Goal: Task Accomplishment & Management: Manage account settings

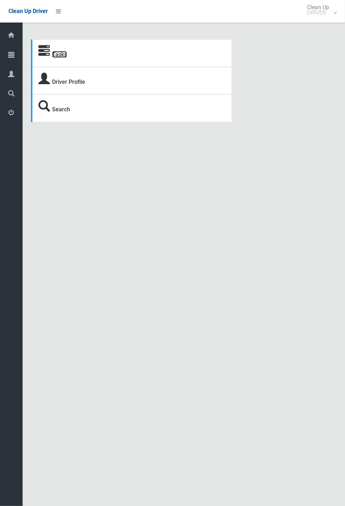
click at [53, 52] on link "Tasks" at bounding box center [59, 54] width 15 height 7
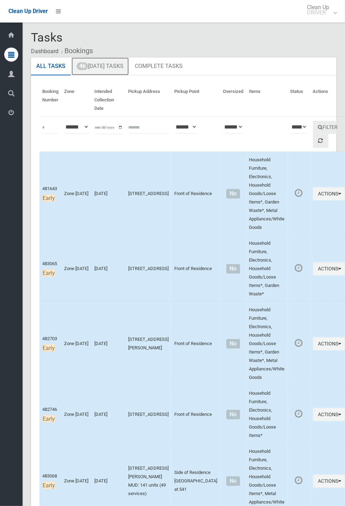
click at [110, 68] on link "46 Today's Tasks" at bounding box center [99, 66] width 57 height 18
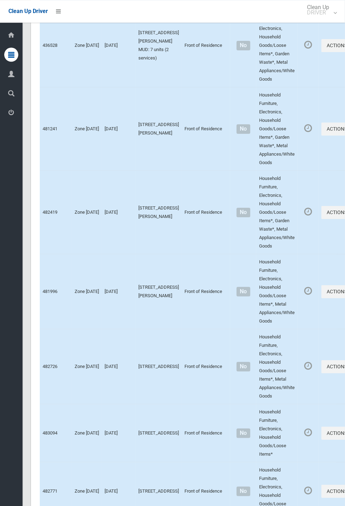
scroll to position [2974, 0]
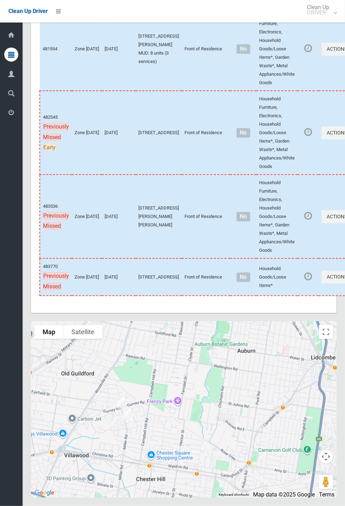
click at [127, 417] on div at bounding box center [184, 410] width 306 height 176
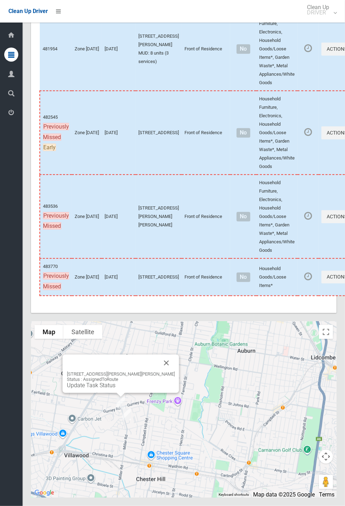
click at [158, 372] on button "Close" at bounding box center [166, 363] width 17 height 17
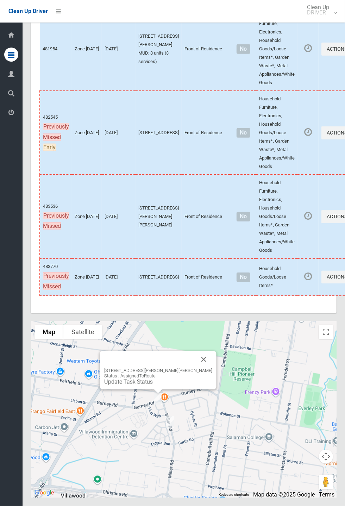
click at [195, 368] on button "Close" at bounding box center [203, 359] width 17 height 17
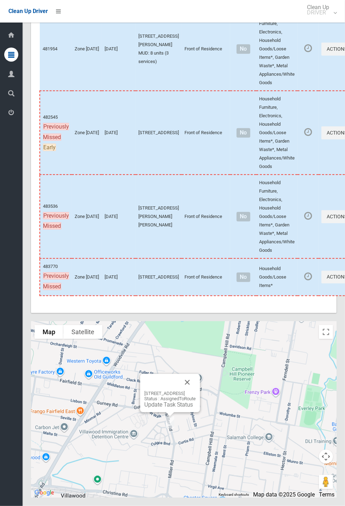
click at [196, 391] on button "Close" at bounding box center [187, 382] width 17 height 17
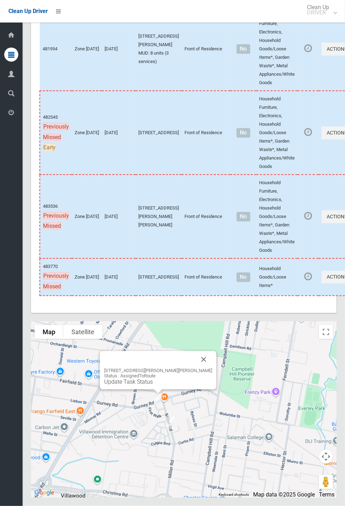
click at [195, 368] on button "Close" at bounding box center [203, 359] width 17 height 17
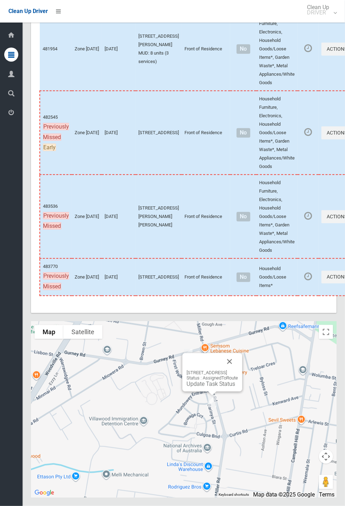
click at [238, 370] on button "Close" at bounding box center [229, 361] width 17 height 17
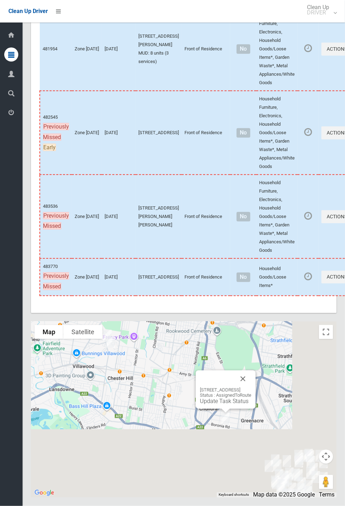
click at [251, 387] on button "Close" at bounding box center [243, 378] width 17 height 17
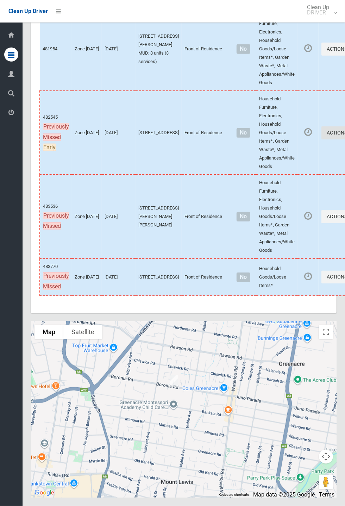
click at [345, 135] on icon "button" at bounding box center [348, 132] width 3 height 5
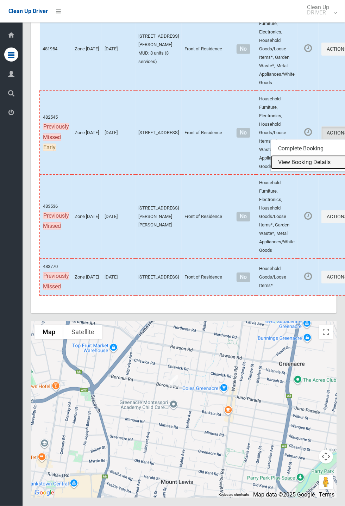
click at [299, 169] on link "View Booking Details" at bounding box center [313, 162] width 84 height 14
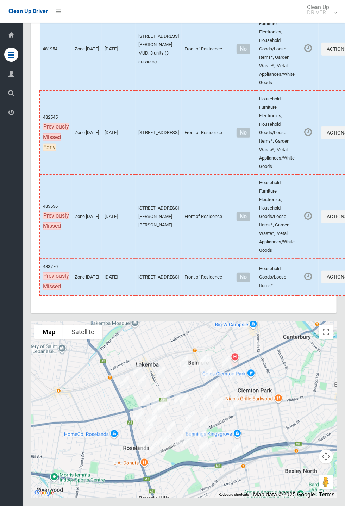
scroll to position [2974, 0]
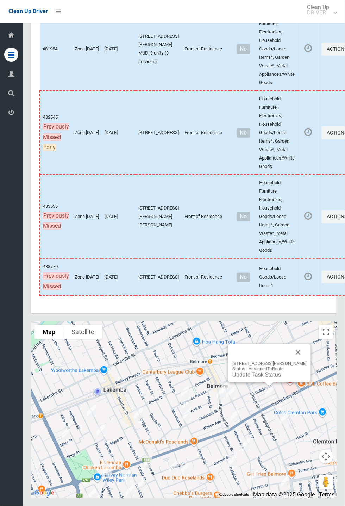
click at [307, 361] on button "Close" at bounding box center [298, 352] width 17 height 17
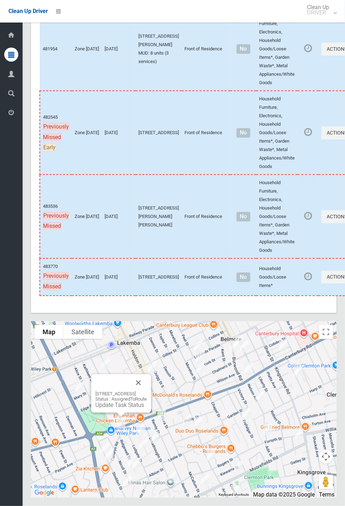
click at [147, 391] on button "Close" at bounding box center [138, 382] width 17 height 17
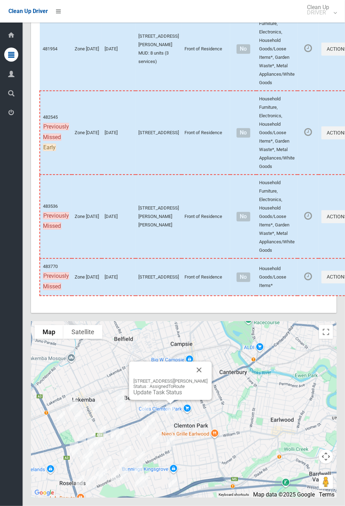
click at [208, 379] on button "Close" at bounding box center [199, 370] width 17 height 17
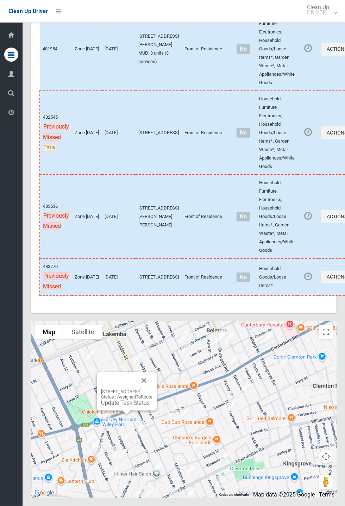
click at [152, 389] on button "Close" at bounding box center [144, 380] width 17 height 17
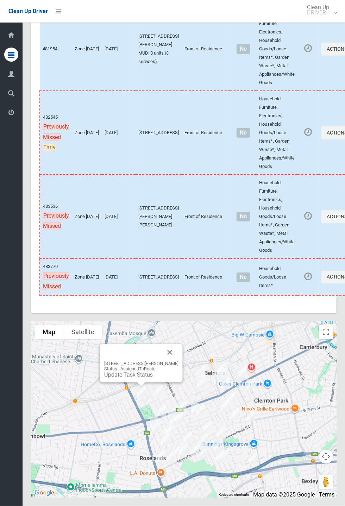
click at [177, 361] on button "Close" at bounding box center [170, 352] width 17 height 17
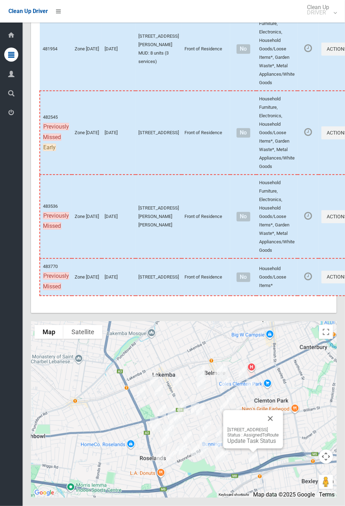
click at [279, 427] on button "Close" at bounding box center [270, 418] width 17 height 17
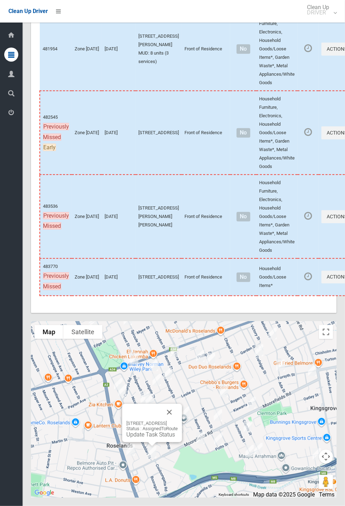
click at [178, 421] on button "Close" at bounding box center [169, 412] width 17 height 17
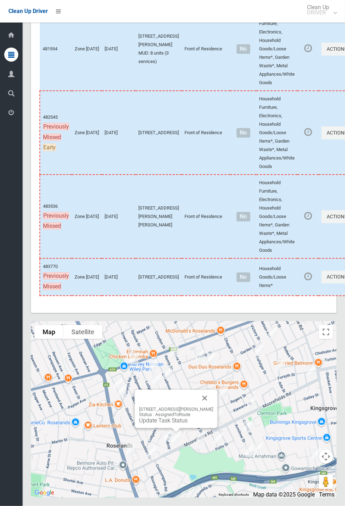
click at [206, 407] on button "Close" at bounding box center [204, 398] width 17 height 17
click at [238, 407] on button "Close" at bounding box center [229, 398] width 17 height 17
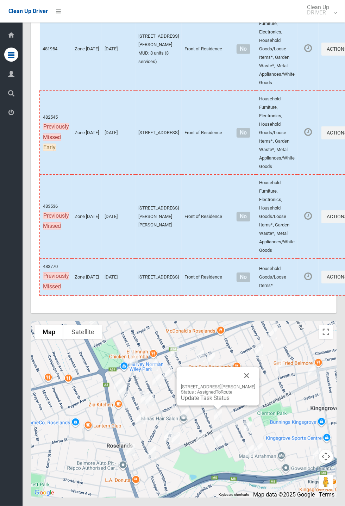
click at [255, 384] on button "Close" at bounding box center [246, 375] width 17 height 17
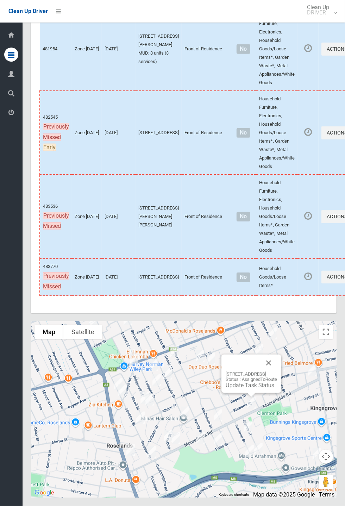
click at [277, 372] on button "Close" at bounding box center [268, 363] width 17 height 17
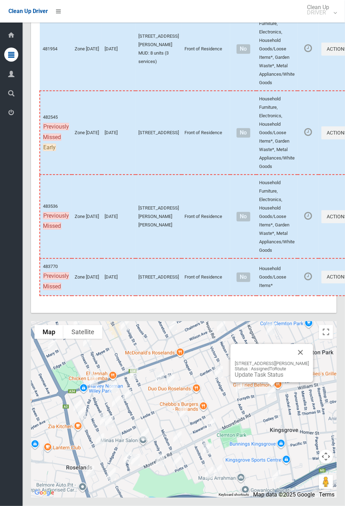
click at [306, 361] on button "Close" at bounding box center [300, 352] width 17 height 17
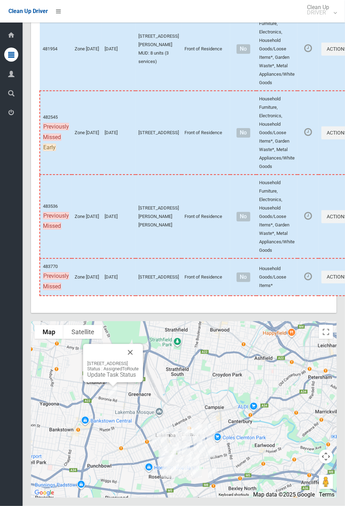
click at [139, 361] on button "Close" at bounding box center [130, 352] width 17 height 17
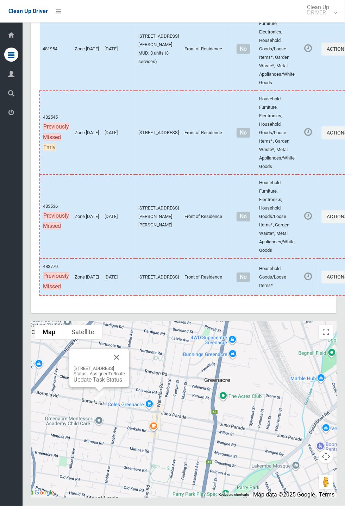
click at [100, 383] on link "Update Task Status" at bounding box center [98, 379] width 49 height 7
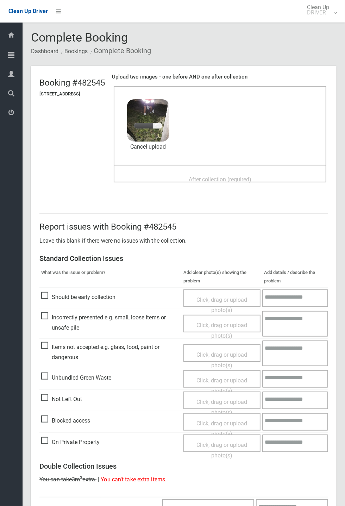
click at [207, 176] on span "After collection (required)" at bounding box center [220, 179] width 63 height 7
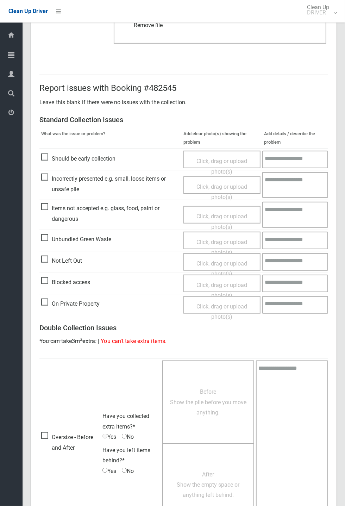
scroll to position [244, 0]
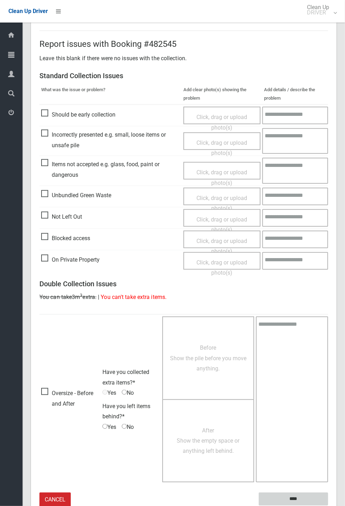
click at [293, 496] on input "****" at bounding box center [293, 499] width 69 height 13
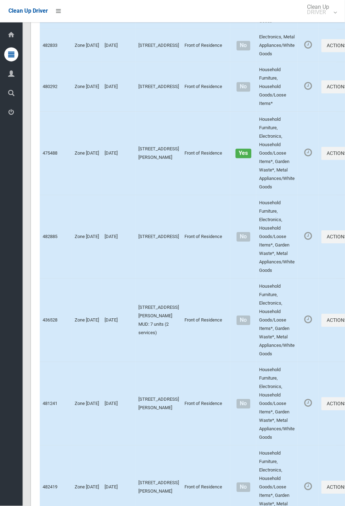
scroll to position [2974, 0]
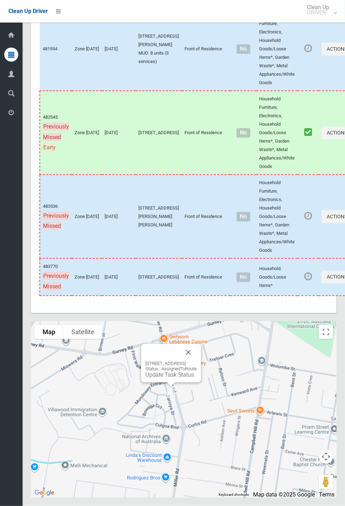
click at [197, 361] on button "Close" at bounding box center [188, 352] width 17 height 17
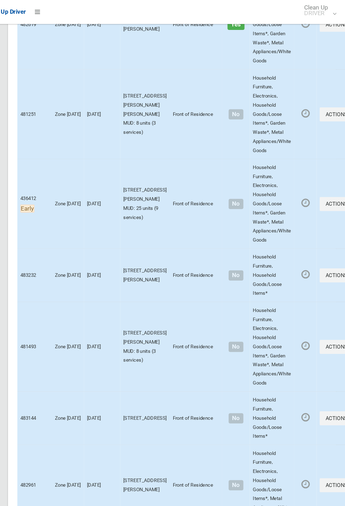
scroll to position [2974, 0]
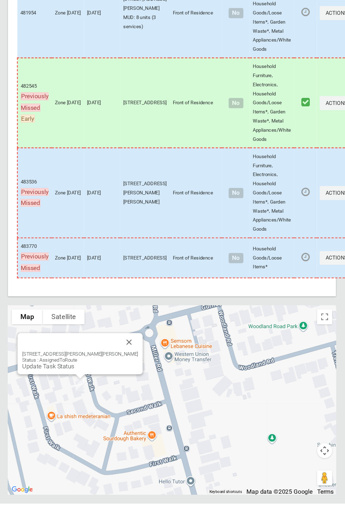
click at [137, 364] on button "Close" at bounding box center [144, 355] width 17 height 17
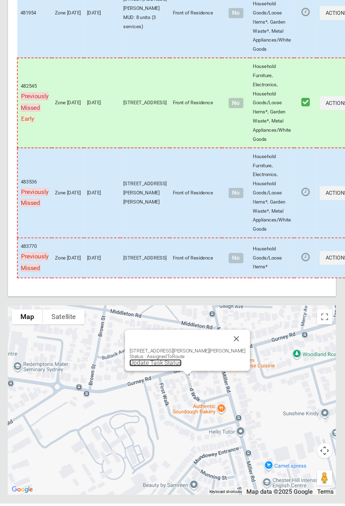
click at [189, 378] on link "Update Task Status" at bounding box center [168, 375] width 49 height 7
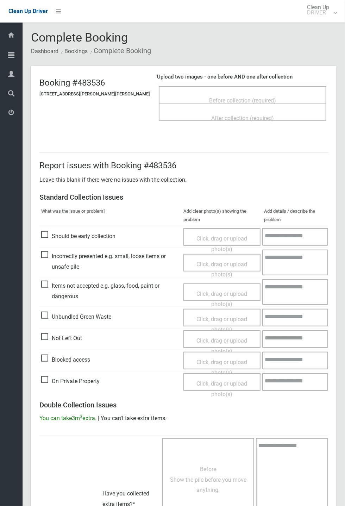
click at [223, 98] on span "Before collection (required)" at bounding box center [242, 100] width 67 height 7
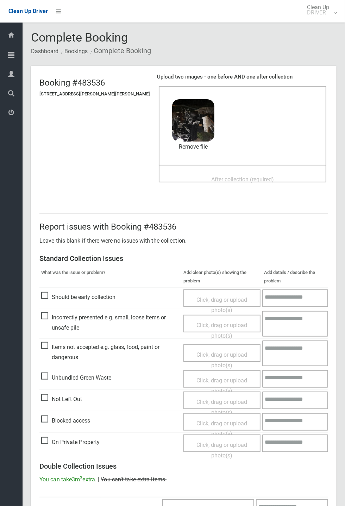
click at [211, 176] on span "After collection (required)" at bounding box center [242, 179] width 63 height 7
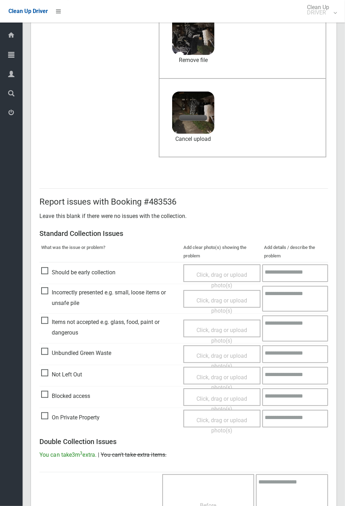
scroll to position [87, 0]
click at [79, 422] on span "On Private Property" at bounding box center [70, 417] width 58 height 11
click at [220, 416] on span "Click, drag or upload photo(s)" at bounding box center [221, 424] width 51 height 17
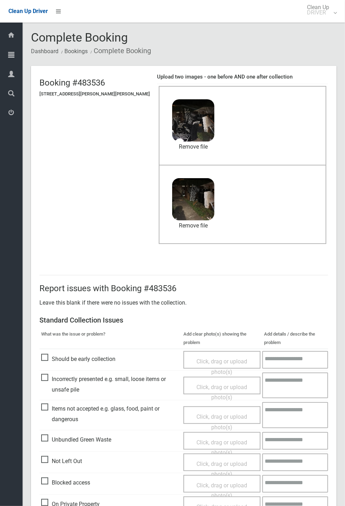
scroll to position [244, 0]
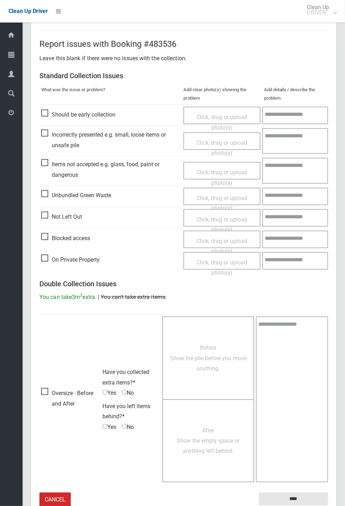
click at [235, 262] on span "Click, drag or upload photo(s)" at bounding box center [221, 267] width 51 height 17
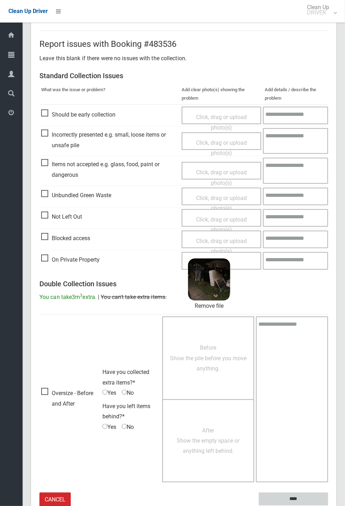
click at [328, 506] on input "****" at bounding box center [293, 499] width 69 height 13
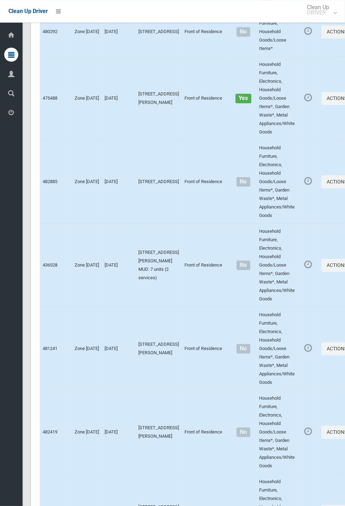
scroll to position [2974, 0]
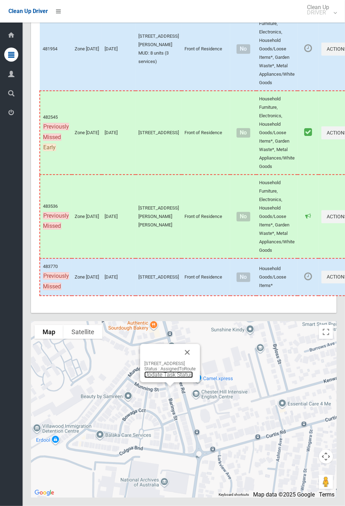
click at [163, 378] on link "Update Task Status" at bounding box center [168, 375] width 49 height 7
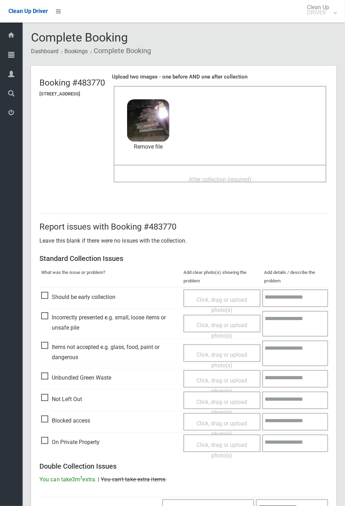
click at [198, 176] on span "After collection (required)" at bounding box center [220, 179] width 63 height 7
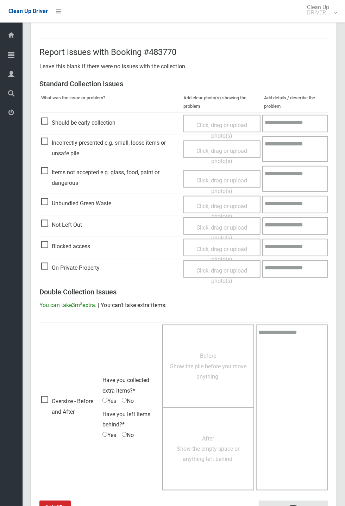
scroll to position [244, 0]
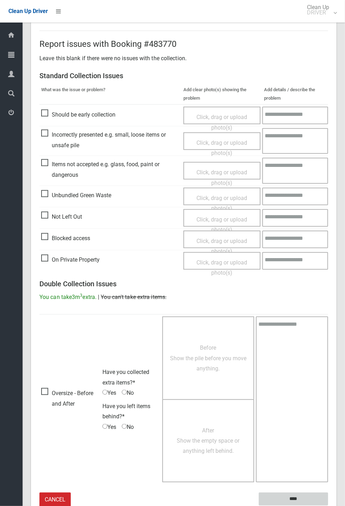
click at [328, 506] on input "****" at bounding box center [293, 499] width 69 height 13
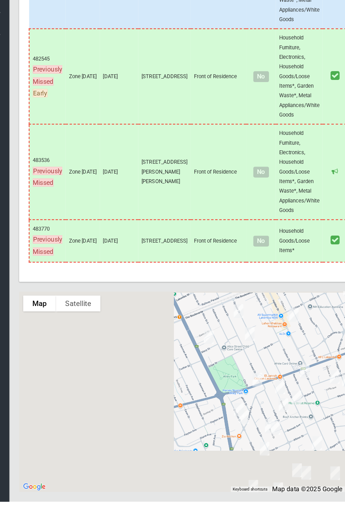
scroll to position [2974, 0]
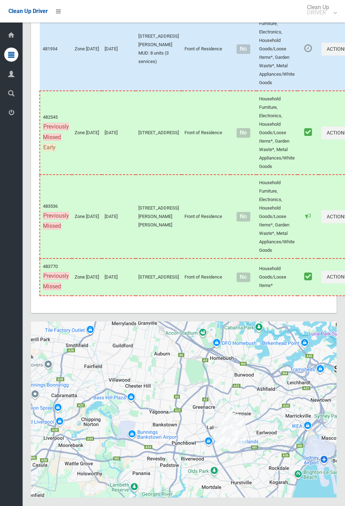
scroll to position [2974, 0]
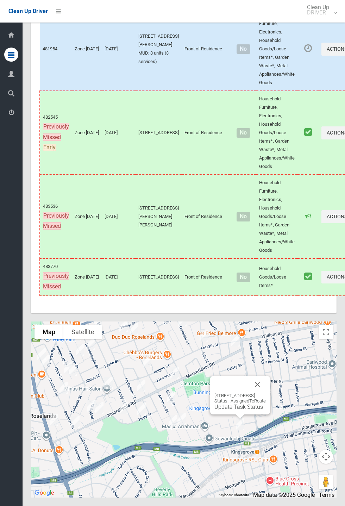
click at [266, 393] on button "Close" at bounding box center [257, 384] width 17 height 17
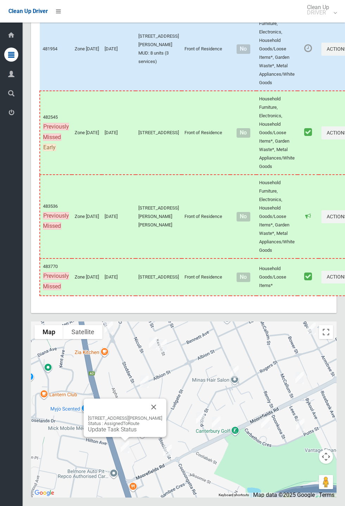
click at [162, 416] on button "Close" at bounding box center [153, 407] width 17 height 17
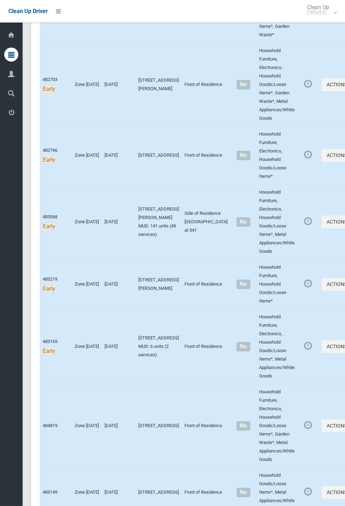
scroll to position [261, 0]
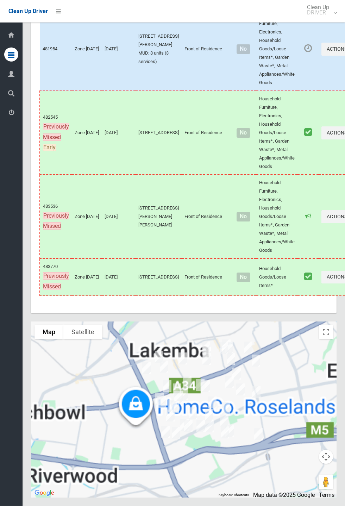
scroll to position [2944, 0]
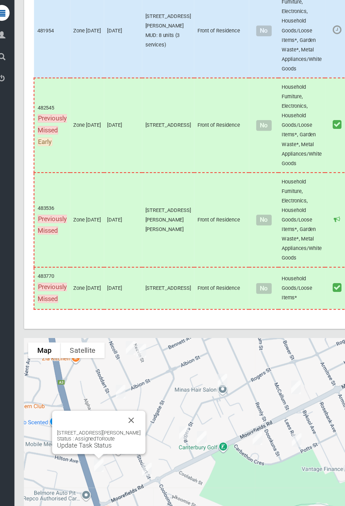
click at [319, 196] on td "Actions Unmark as Collected View Booking Details" at bounding box center [339, 154] width 40 height 84
click at [96, 441] on div "284 King Georges Road, ROSELANDS NSW 2196 Status : AssignedToRoute Update Task …" at bounding box center [97, 432] width 74 height 17
click at [92, 441] on link "Update Task Status" at bounding box center [84, 438] width 49 height 7
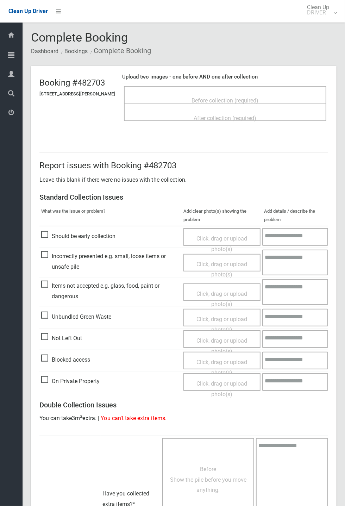
click at [217, 98] on span "Before collection (required)" at bounding box center [225, 100] width 67 height 7
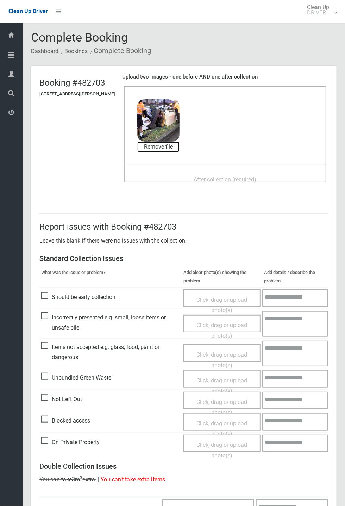
click at [180, 147] on link "Remove file" at bounding box center [158, 147] width 42 height 11
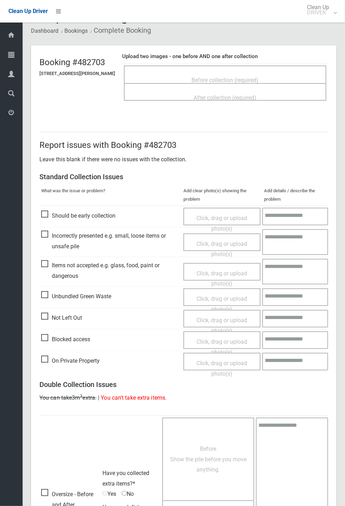
scroll to position [122, 0]
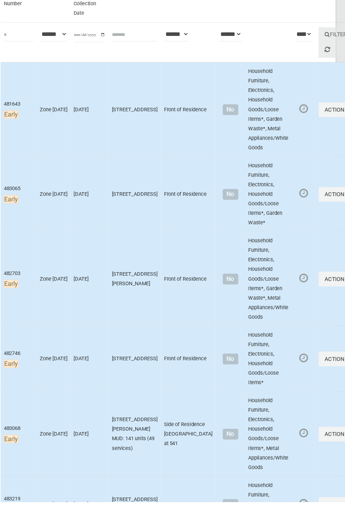
scroll to position [37, 0]
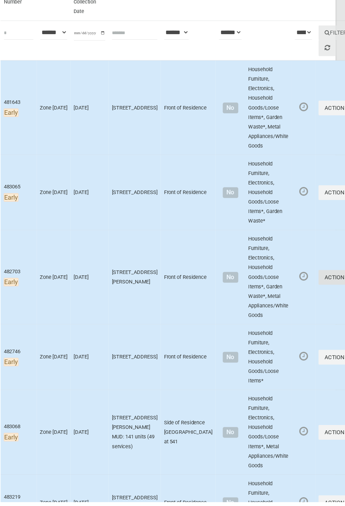
click at [345, 305] on icon "button" at bounding box center [348, 307] width 3 height 5
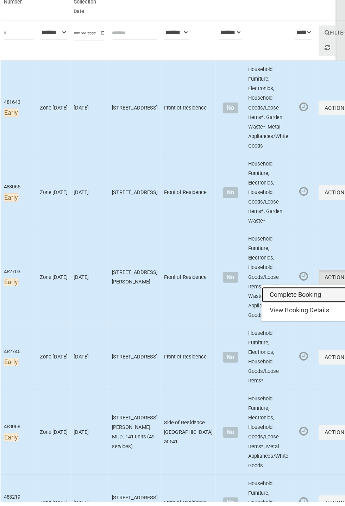
click at [279, 319] on link "Complete Booking" at bounding box center [313, 323] width 84 height 14
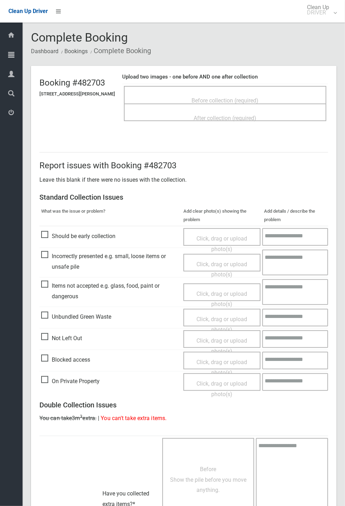
click at [209, 97] on span "Before collection (required)" at bounding box center [225, 100] width 67 height 7
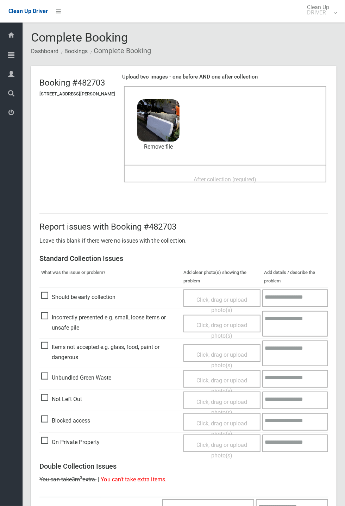
click at [194, 173] on div "After collection (required)" at bounding box center [225, 179] width 187 height 13
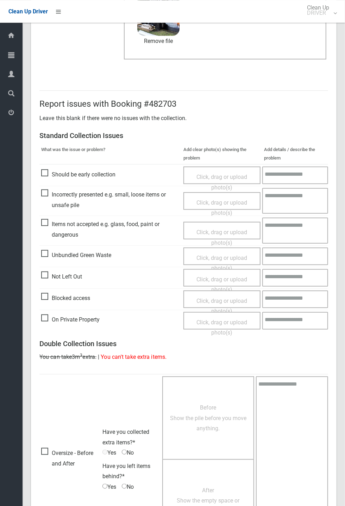
scroll to position [244, 0]
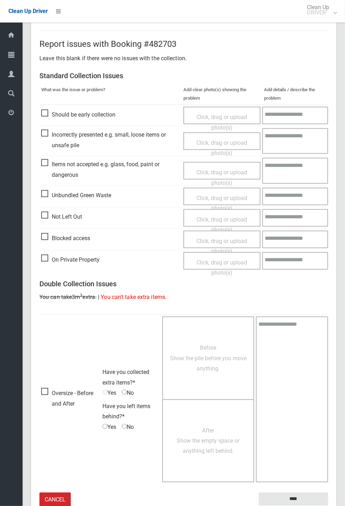
click at [299, 506] on small "The resident will be notified." at bounding box center [293, 511] width 69 height 11
click at [328, 506] on input "****" at bounding box center [293, 499] width 69 height 13
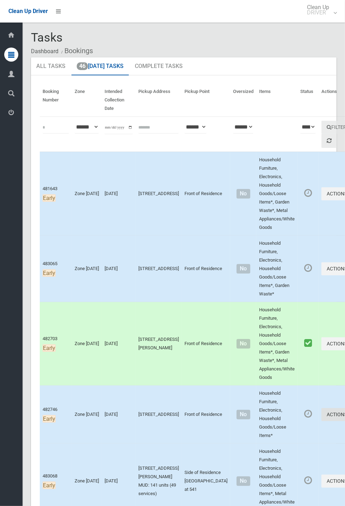
click at [345, 421] on button "Actions" at bounding box center [339, 414] width 34 height 13
click at [277, 428] on link "Complete Booking" at bounding box center [313, 430] width 84 height 14
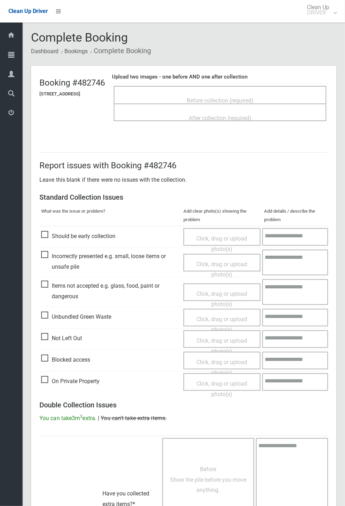
click at [223, 97] on span "Before collection (required)" at bounding box center [220, 100] width 67 height 7
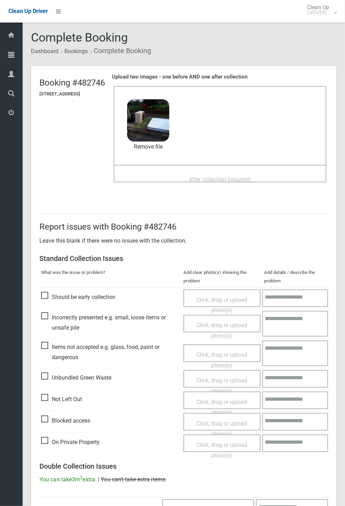
click at [215, 176] on span "After collection (required)" at bounding box center [220, 179] width 63 height 7
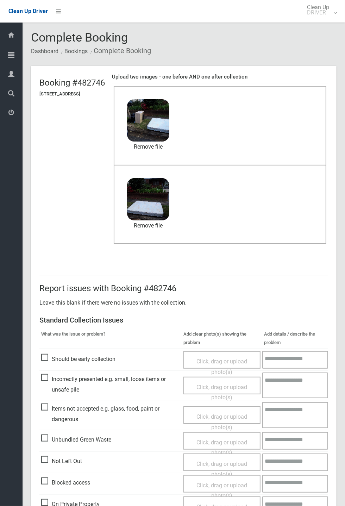
scroll to position [244, 0]
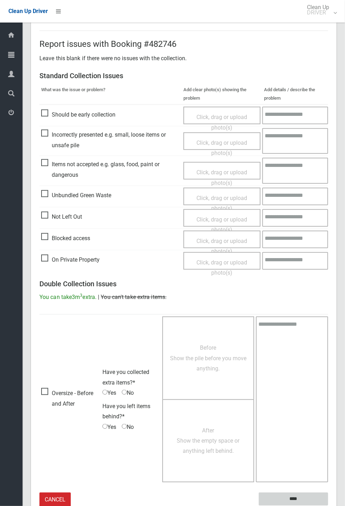
click at [298, 498] on input "****" at bounding box center [293, 499] width 69 height 13
click at [337, 241] on div "Report issues with Booking #482746 Leave this blank if there were no issues wit…" at bounding box center [184, 269] width 306 height 511
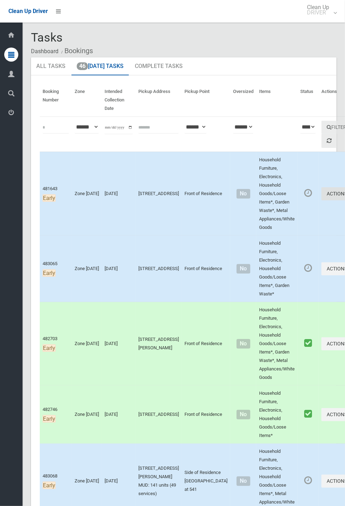
click at [322, 192] on button "Actions" at bounding box center [339, 193] width 34 height 13
click at [279, 209] on link "Complete Booking" at bounding box center [313, 209] width 84 height 14
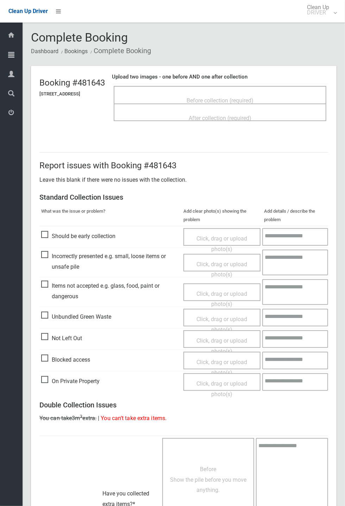
click at [238, 97] on span "Before collection (required)" at bounding box center [220, 100] width 67 height 7
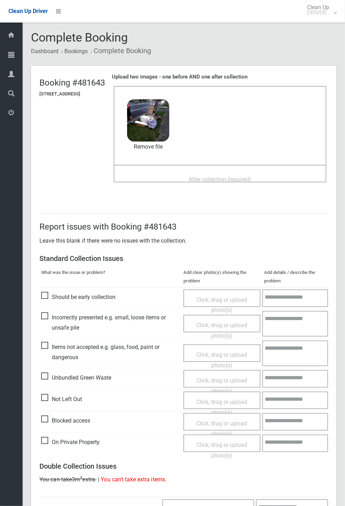
click at [224, 176] on span "After collection (required)" at bounding box center [220, 179] width 63 height 7
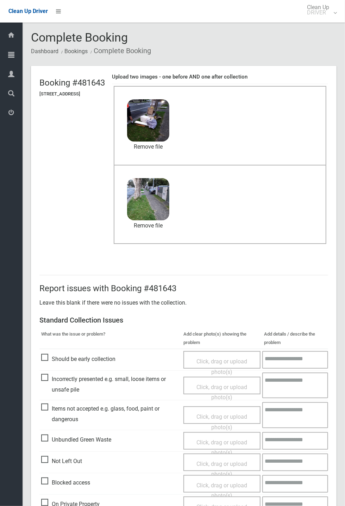
scroll to position [244, 0]
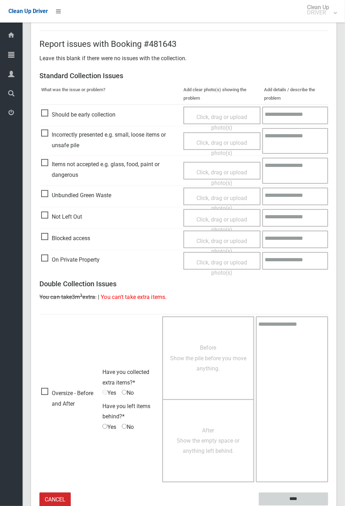
click at [289, 499] on input "****" at bounding box center [293, 499] width 69 height 13
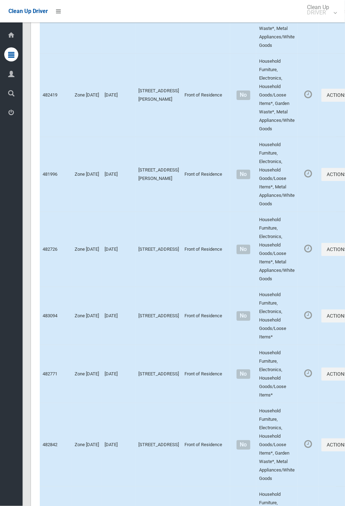
scroll to position [2974, 0]
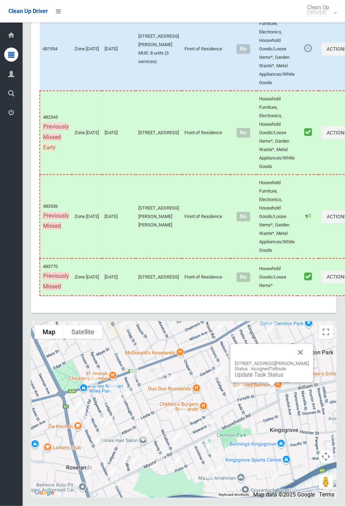
click at [308, 361] on button "Close" at bounding box center [300, 352] width 17 height 17
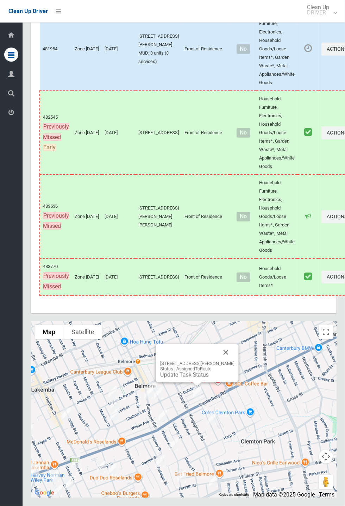
click at [232, 361] on button "Close" at bounding box center [226, 352] width 17 height 17
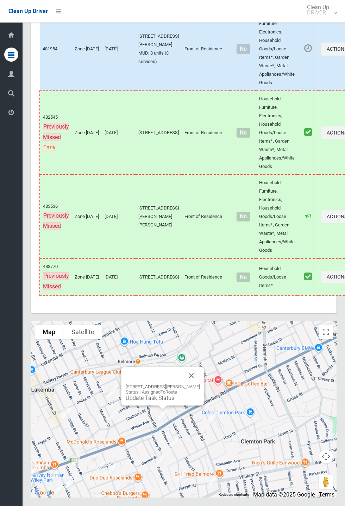
click at [200, 384] on button "Close" at bounding box center [191, 375] width 17 height 17
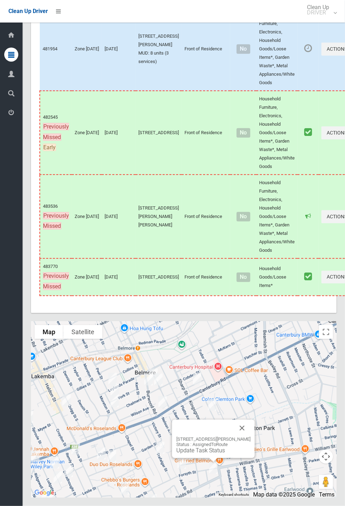
click at [218, 454] on link "Update Task Status" at bounding box center [200, 450] width 49 height 7
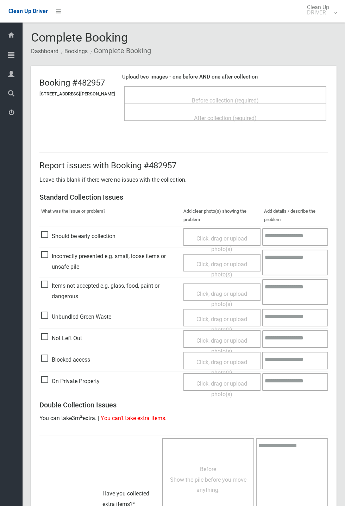
click at [227, 98] on span "Before collection (required)" at bounding box center [225, 100] width 67 height 7
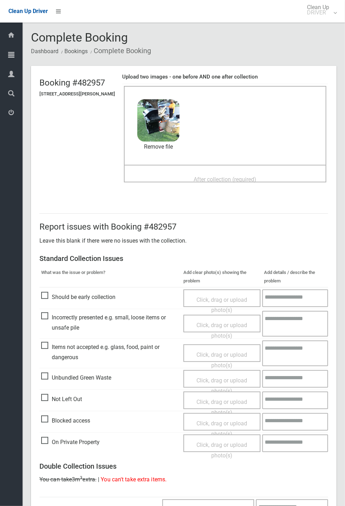
click at [195, 176] on span "After collection (required)" at bounding box center [225, 179] width 63 height 7
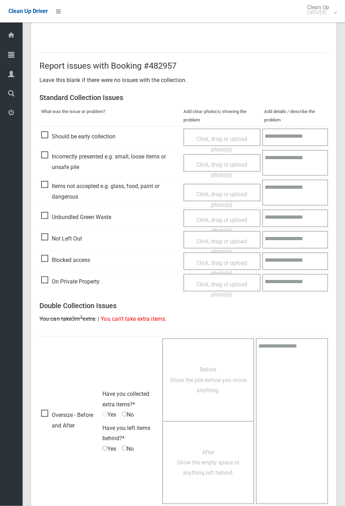
scroll to position [244, 0]
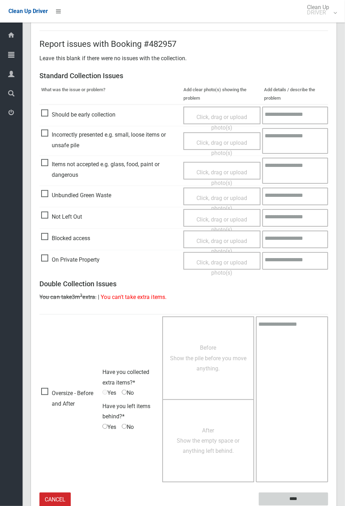
click at [298, 499] on input "****" at bounding box center [293, 499] width 69 height 13
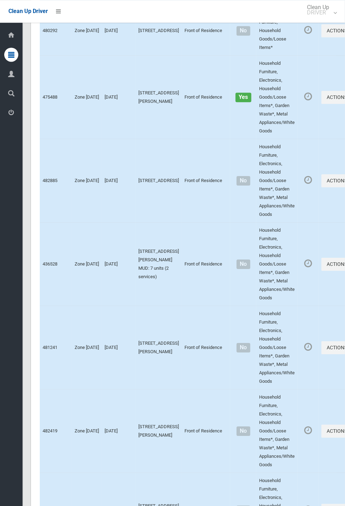
scroll to position [2974, 0]
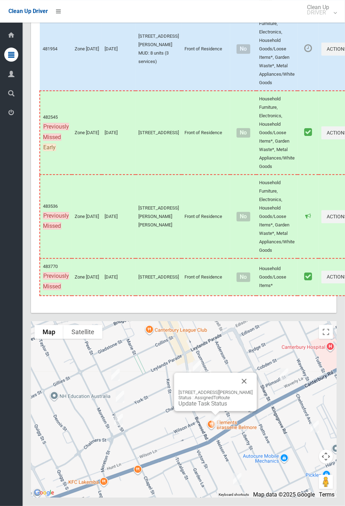
click at [253, 390] on button "Close" at bounding box center [244, 381] width 17 height 17
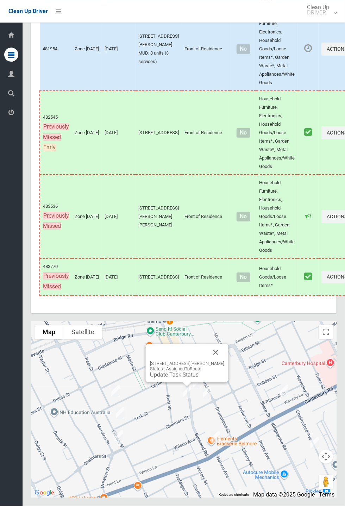
click at [224, 361] on button "Close" at bounding box center [215, 352] width 17 height 17
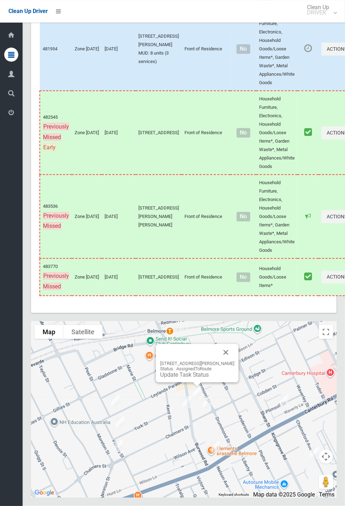
click at [239, 379] on div "483 Burwood Road, BELMORE NSW 2192 Status : AssignedToRoute Update Task Status" at bounding box center [197, 363] width 83 height 38
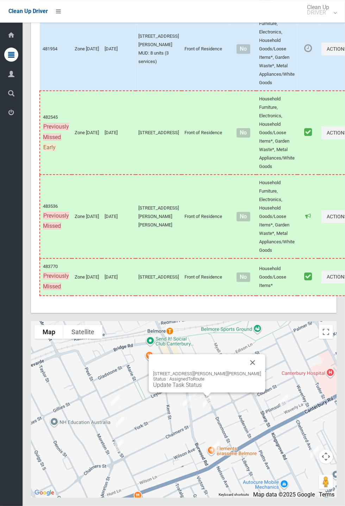
click at [247, 371] on button "Close" at bounding box center [252, 362] width 17 height 17
click at [224, 371] on button "Close" at bounding box center [215, 362] width 17 height 17
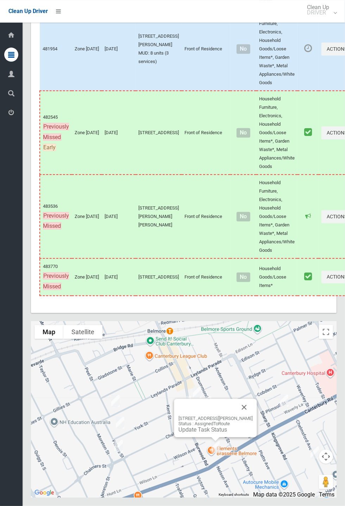
click at [253, 416] on button "Close" at bounding box center [244, 407] width 17 height 17
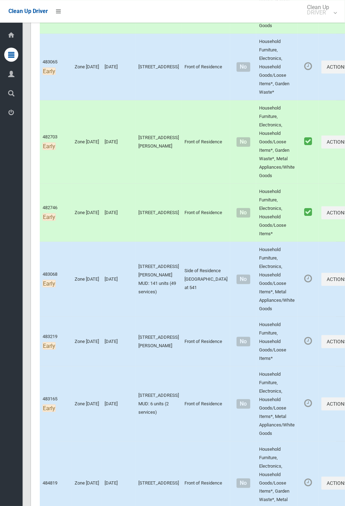
scroll to position [203, 0]
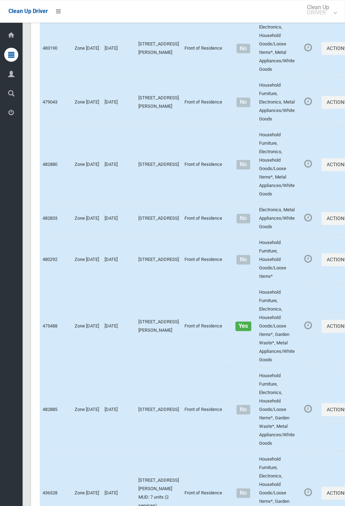
scroll to position [2974, 0]
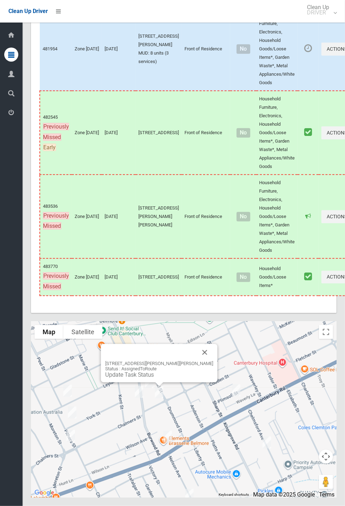
click at [196, 361] on button "Close" at bounding box center [204, 352] width 17 height 17
click at [153, 378] on link "Update Task Status" at bounding box center [129, 375] width 49 height 7
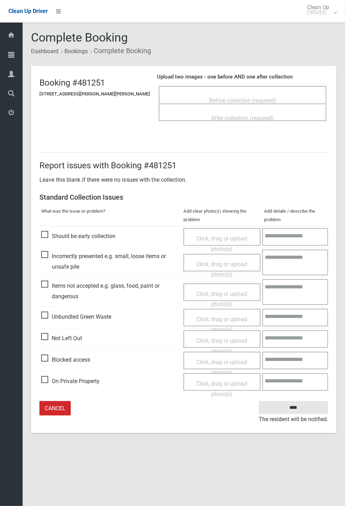
click at [235, 99] on span "Before collection (required)" at bounding box center [242, 100] width 67 height 7
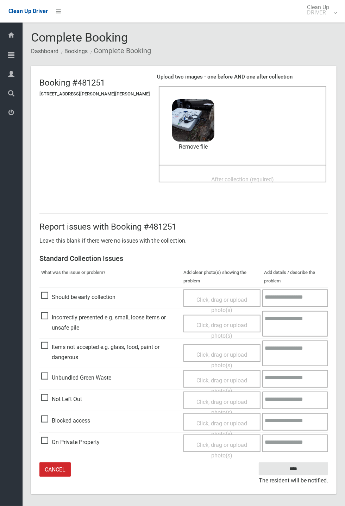
click at [211, 176] on span "After collection (required)" at bounding box center [242, 179] width 63 height 7
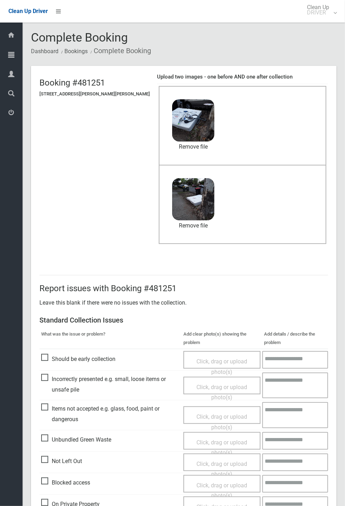
scroll to position [33, 0]
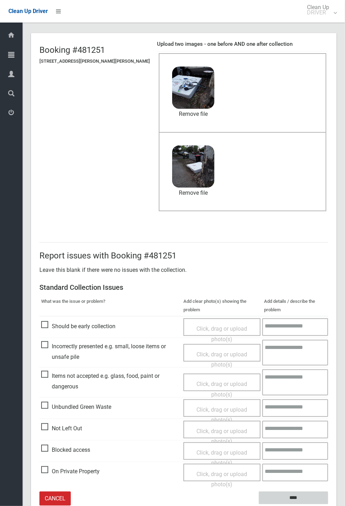
click at [328, 505] on input "****" at bounding box center [293, 498] width 69 height 13
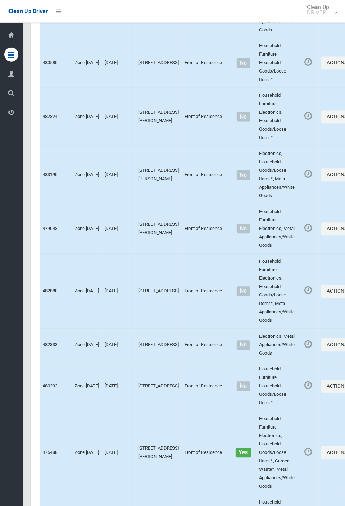
scroll to position [2974, 0]
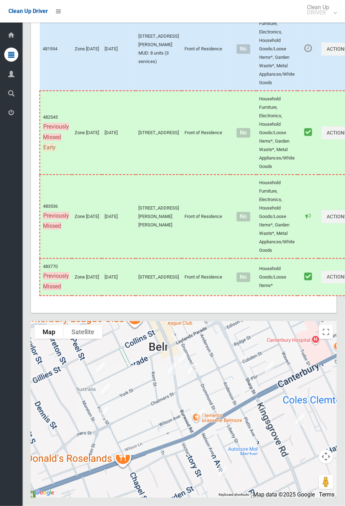
click at [188, 375] on div at bounding box center [184, 410] width 306 height 176
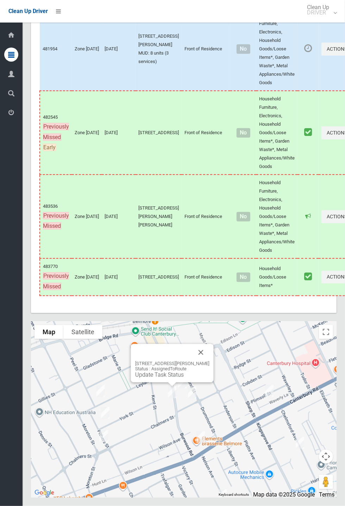
click at [210, 361] on button "Close" at bounding box center [201, 352] width 17 height 17
click at [207, 361] on button "Close" at bounding box center [201, 352] width 17 height 17
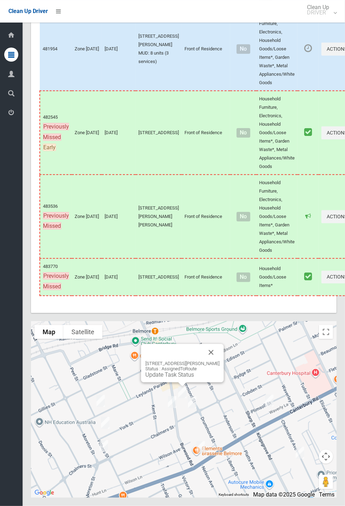
click at [220, 361] on button "Close" at bounding box center [211, 352] width 17 height 17
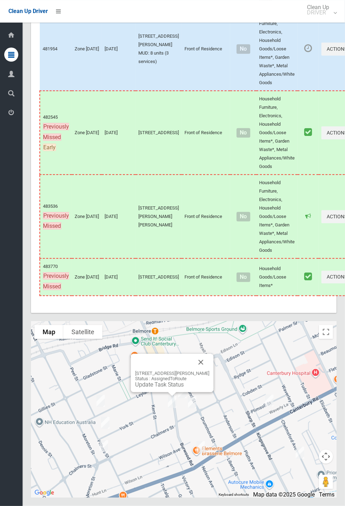
click at [169, 388] on link "Update Task Status" at bounding box center [159, 384] width 49 height 7
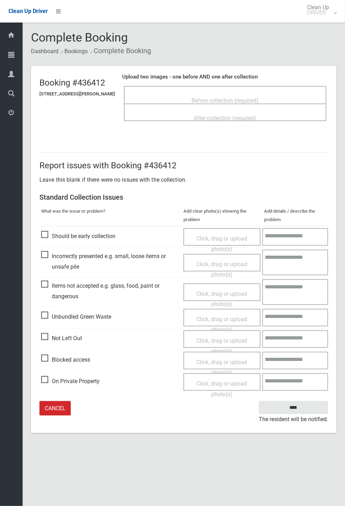
click at [224, 97] on span "Before collection (required)" at bounding box center [225, 100] width 67 height 7
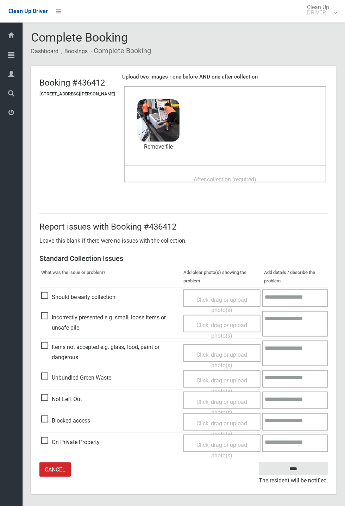
click at [218, 176] on span "After collection (required)" at bounding box center [225, 179] width 63 height 7
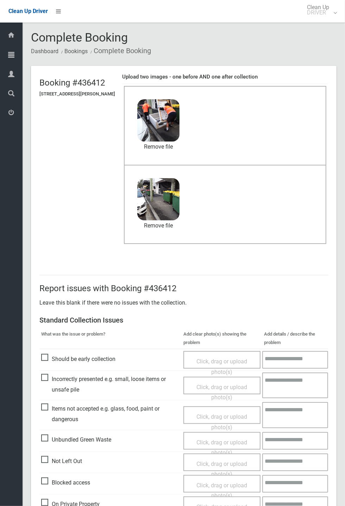
scroll to position [33, 0]
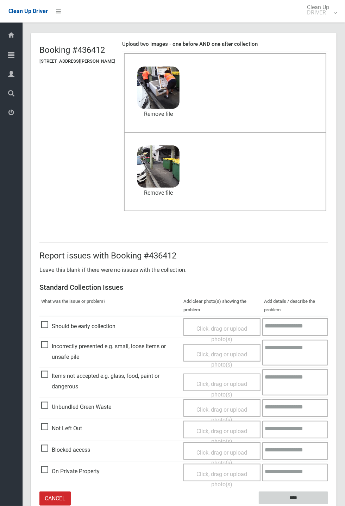
click at [328, 505] on input "****" at bounding box center [293, 498] width 69 height 13
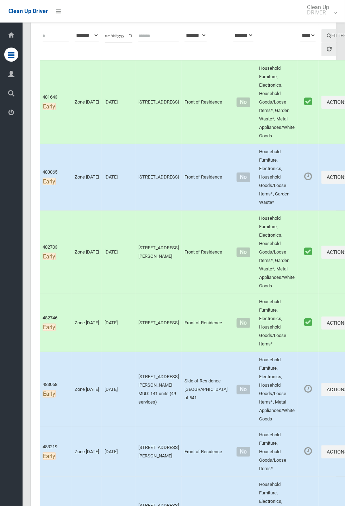
scroll to position [92, 0]
click at [345, 458] on button "Actions" at bounding box center [339, 451] width 34 height 13
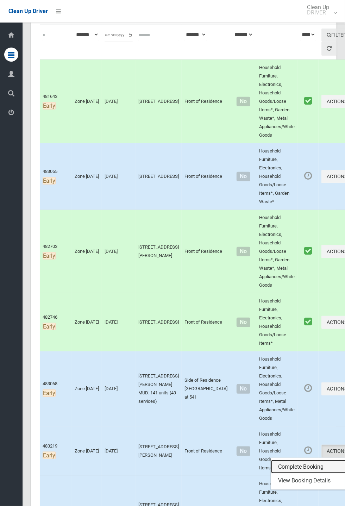
click at [287, 463] on link "Complete Booking" at bounding box center [313, 467] width 84 height 14
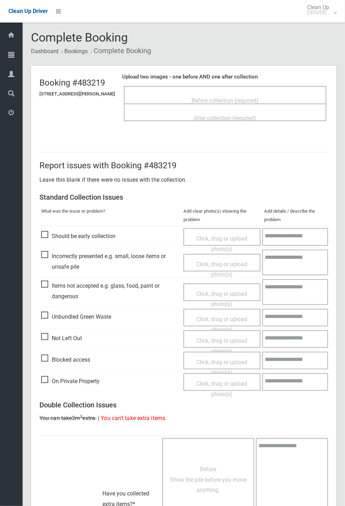
click at [54, 335] on span "Not Left Out" at bounding box center [61, 338] width 41 height 11
click at [235, 340] on span "Click, drag or upload photo(s)" at bounding box center [221, 345] width 51 height 17
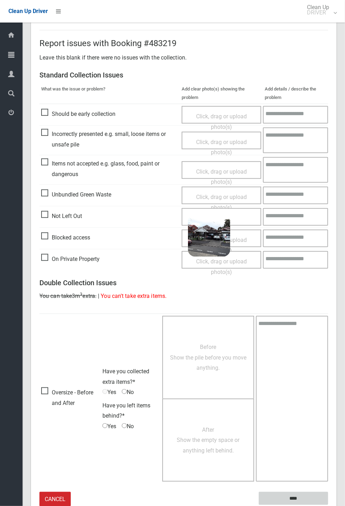
click at [328, 505] on input "****" at bounding box center [293, 498] width 69 height 13
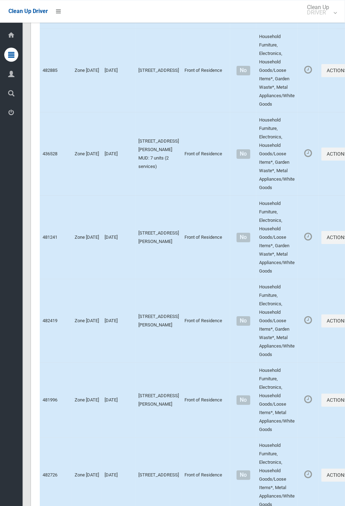
scroll to position [2974, 0]
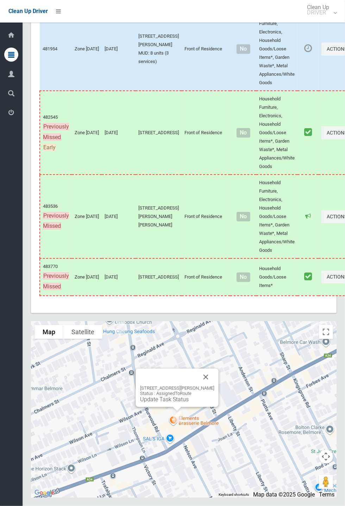
click at [171, 407] on div "[STREET_ADDRESS][PERSON_NAME] Status : AssignedToRoute Update Task Status" at bounding box center [177, 388] width 83 height 38
click at [175, 403] on link "Update Task Status" at bounding box center [164, 399] width 49 height 7
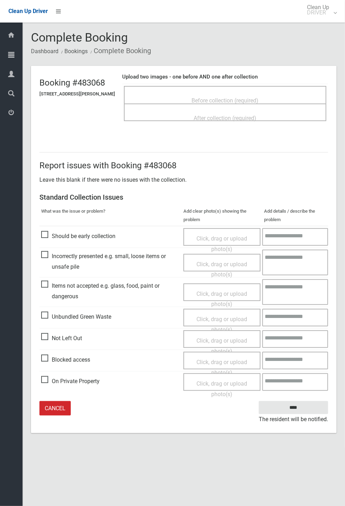
click at [220, 97] on span "Before collection (required)" at bounding box center [225, 100] width 67 height 7
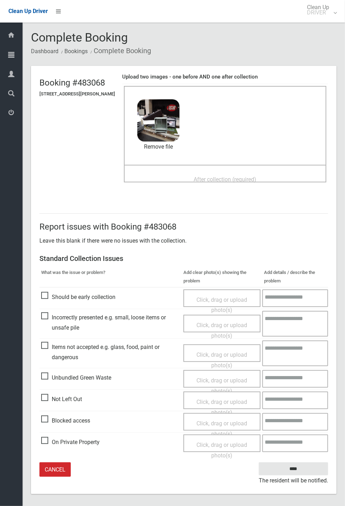
click at [208, 177] on span "After collection (required)" at bounding box center [225, 179] width 63 height 7
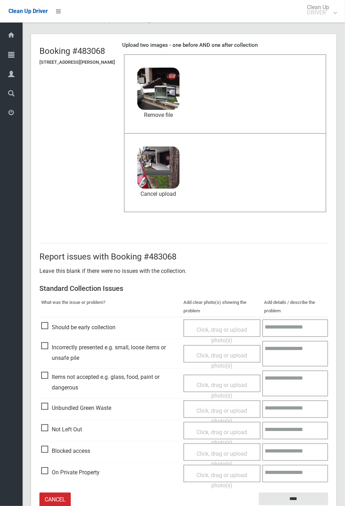
scroll to position [33, 0]
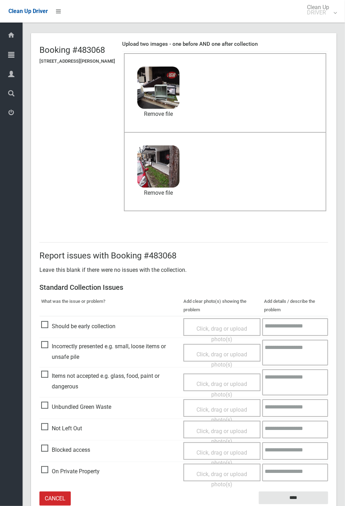
click at [79, 455] on span "Blocked access" at bounding box center [65, 450] width 49 height 11
click at [233, 449] on span "Click, drag or upload photo(s)" at bounding box center [221, 457] width 51 height 17
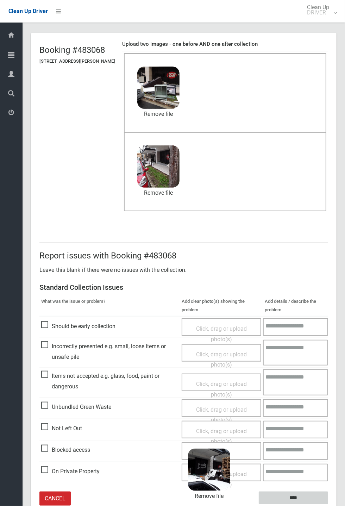
click at [299, 498] on input "****" at bounding box center [293, 498] width 69 height 13
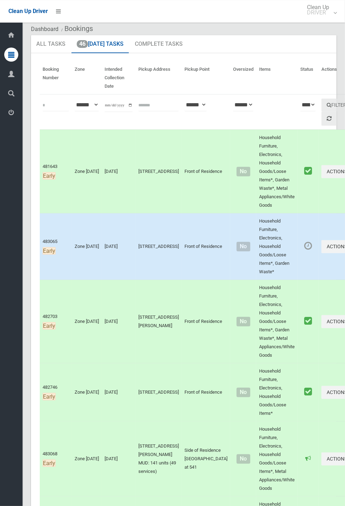
scroll to position [24, 0]
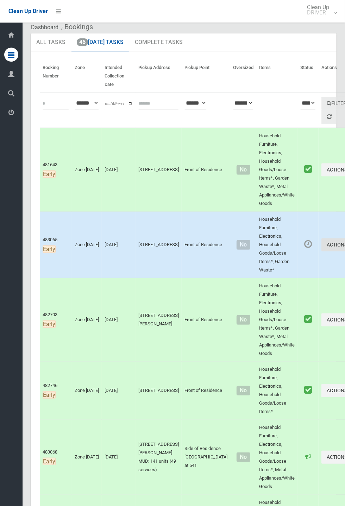
click at [322, 246] on button "Actions" at bounding box center [339, 244] width 34 height 13
click at [276, 257] on link "Complete Booking" at bounding box center [313, 261] width 84 height 14
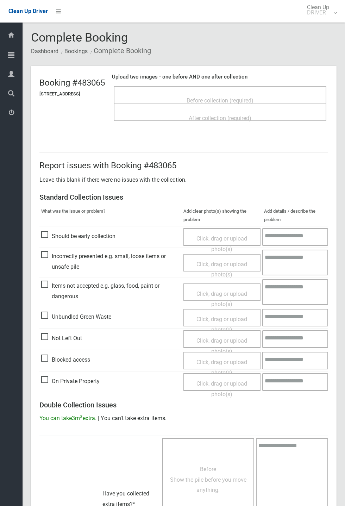
click at [239, 97] on span "Before collection (required)" at bounding box center [220, 100] width 67 height 7
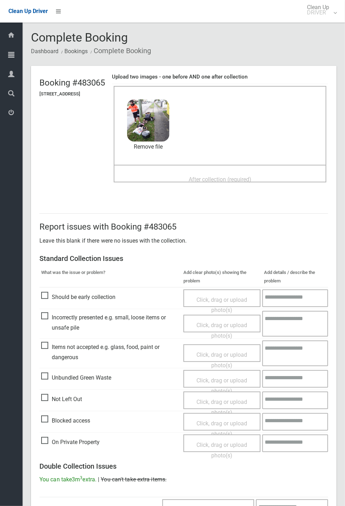
click at [218, 176] on span "After collection (required)" at bounding box center [220, 179] width 63 height 7
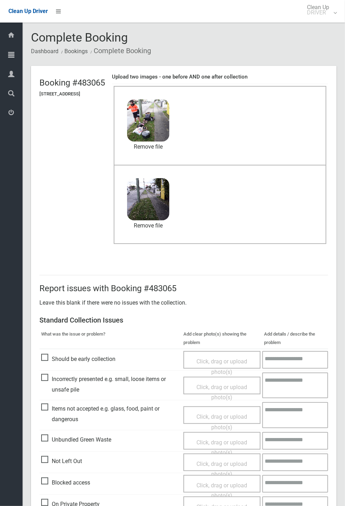
scroll to position [244, 0]
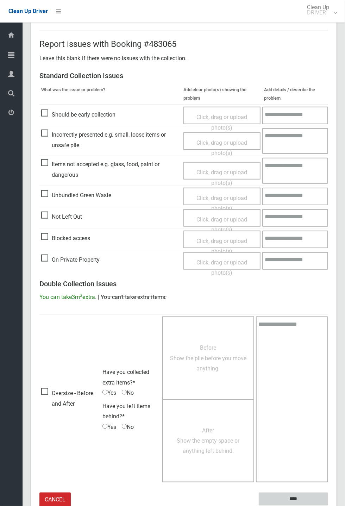
click at [328, 506] on input "****" at bounding box center [293, 499] width 69 height 13
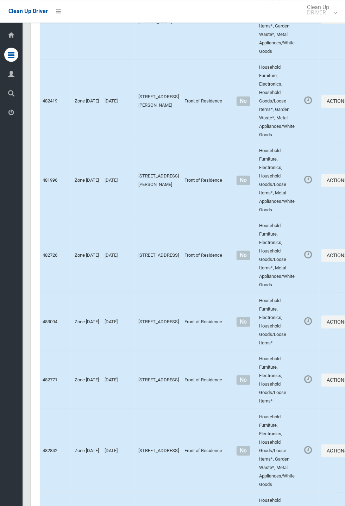
scroll to position [2974, 0]
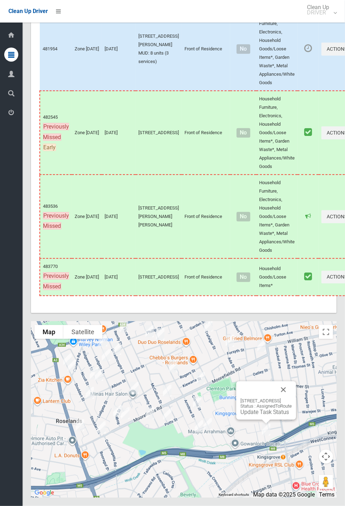
click at [292, 398] on button "Close" at bounding box center [283, 389] width 17 height 17
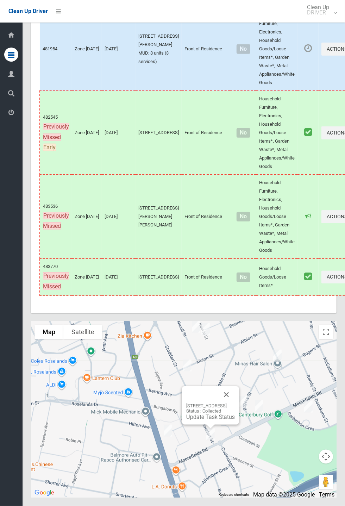
click at [235, 403] on button "Close" at bounding box center [226, 394] width 17 height 17
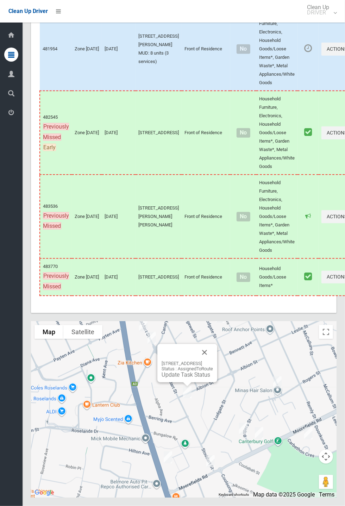
click at [213, 361] on button "Close" at bounding box center [204, 352] width 17 height 17
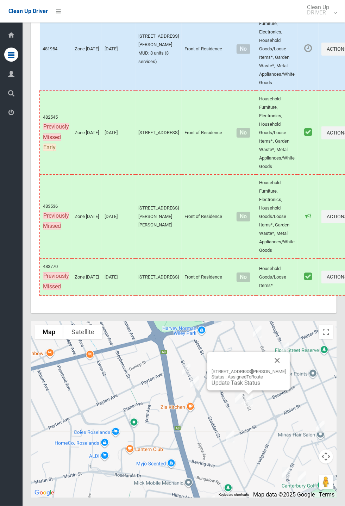
click at [285, 369] on button "Close" at bounding box center [277, 360] width 17 height 17
click at [236, 391] on div "9 Keevin Street, ROSELANDS NSW 2196 Status : AssignedToRoute Update Task Status" at bounding box center [248, 371] width 83 height 38
click at [276, 367] on button "Close" at bounding box center [268, 358] width 17 height 17
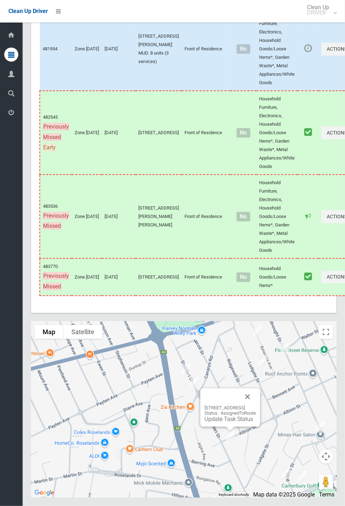
click at [224, 423] on link "Update Task Status" at bounding box center [229, 419] width 49 height 7
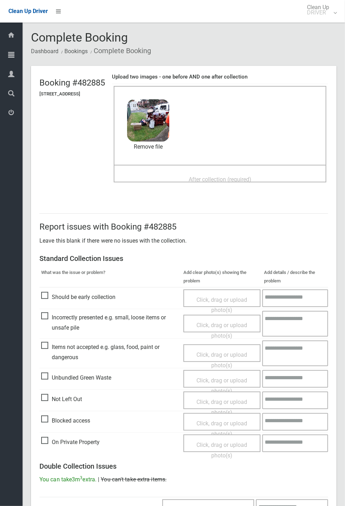
click at [223, 176] on span "After collection (required)" at bounding box center [220, 179] width 63 height 7
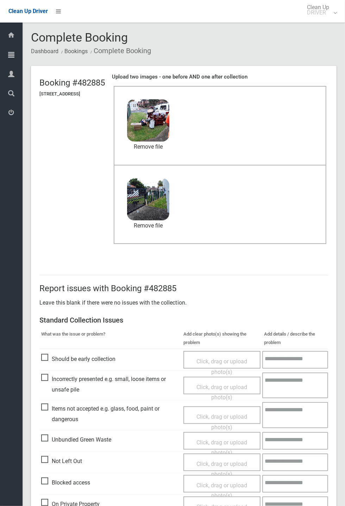
scroll to position [244, 0]
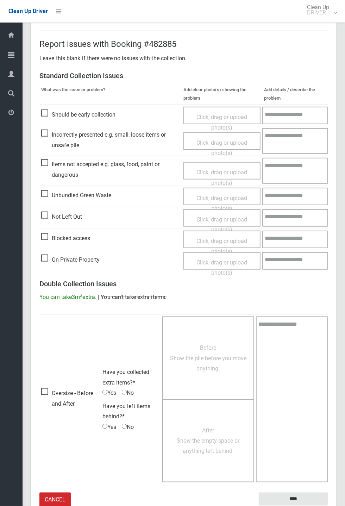
click at [295, 506] on small "The resident will be notified." at bounding box center [293, 511] width 69 height 11
click at [328, 506] on input "****" at bounding box center [293, 499] width 69 height 13
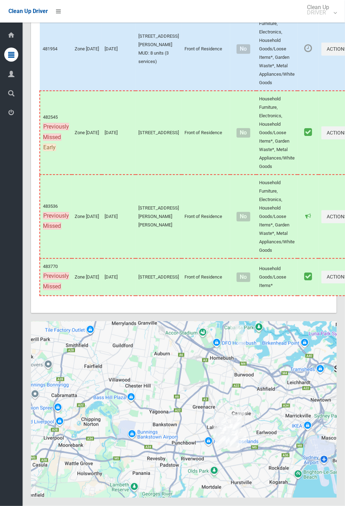
scroll to position [2974, 0]
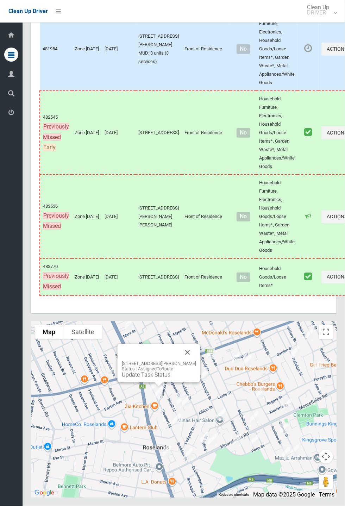
click at [159, 378] on link "Update Task Status" at bounding box center [146, 375] width 49 height 7
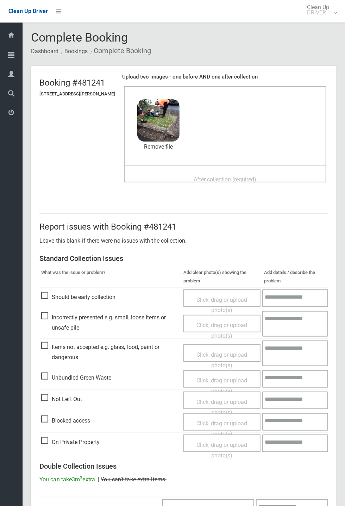
click at [209, 176] on span "After collection (required)" at bounding box center [225, 179] width 63 height 7
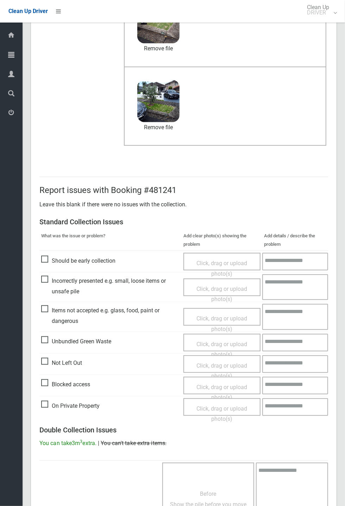
scroll to position [244, 0]
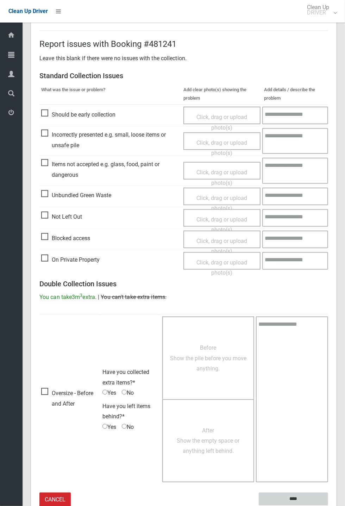
click at [295, 495] on input "****" at bounding box center [293, 499] width 69 height 13
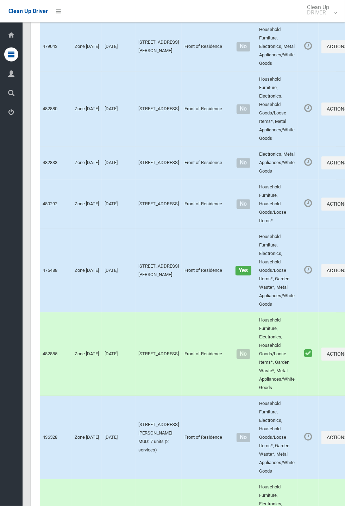
scroll to position [2974, 0]
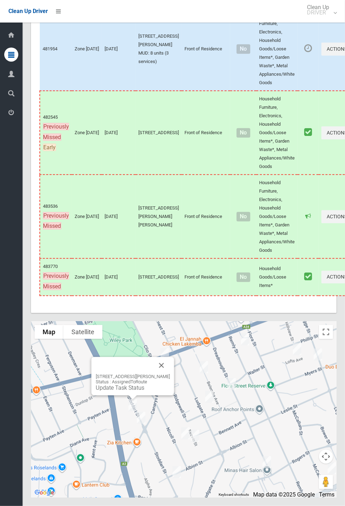
click at [130, 391] on link "Update Task Status" at bounding box center [120, 388] width 49 height 7
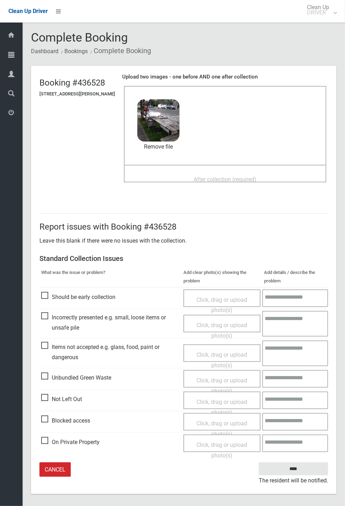
click at [223, 176] on span "After collection (required)" at bounding box center [225, 179] width 63 height 7
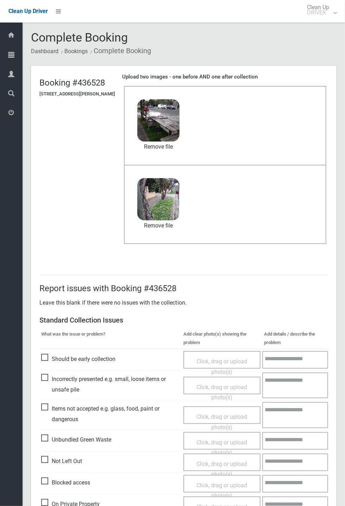
scroll to position [33, 0]
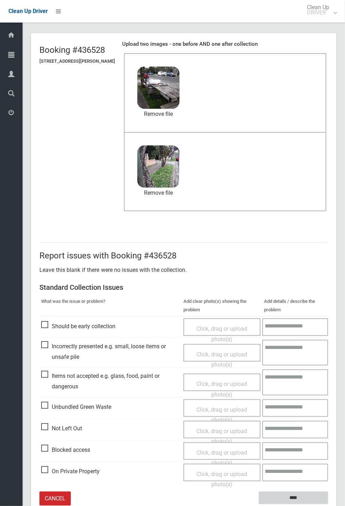
click at [328, 505] on input "****" at bounding box center [293, 498] width 69 height 13
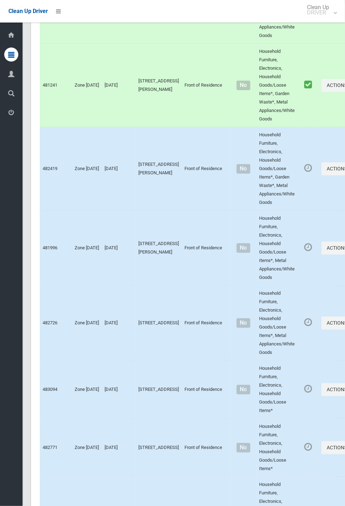
scroll to position [2974, 0]
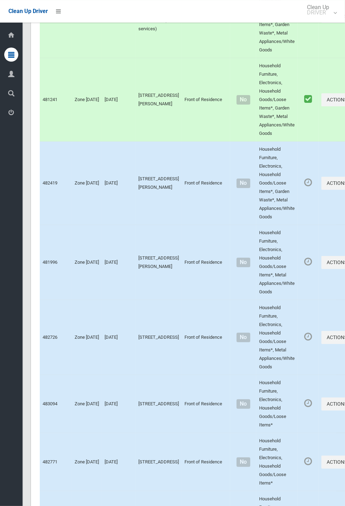
scroll to position [1338, 0]
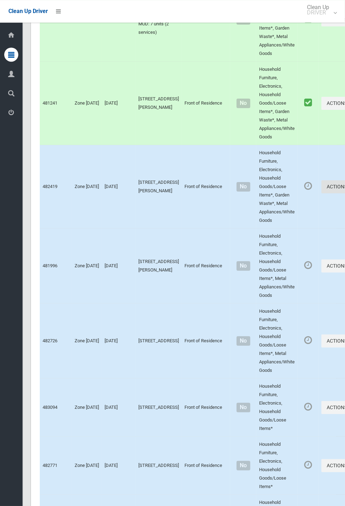
click at [345, 193] on button "Actions" at bounding box center [339, 186] width 34 height 13
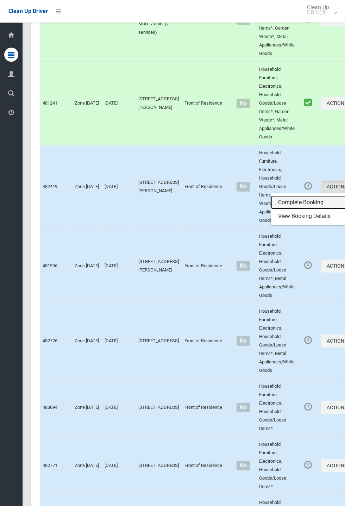
click at [279, 210] on link "Complete Booking" at bounding box center [313, 202] width 84 height 14
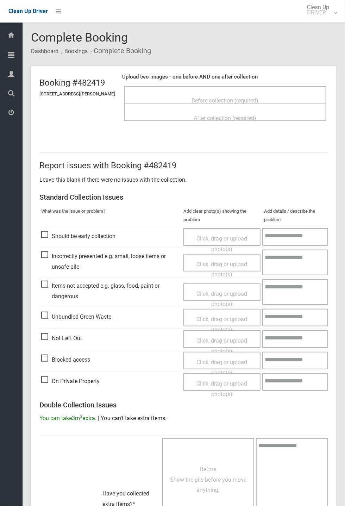
click at [256, 94] on div "Before collection (required)" at bounding box center [225, 100] width 187 height 13
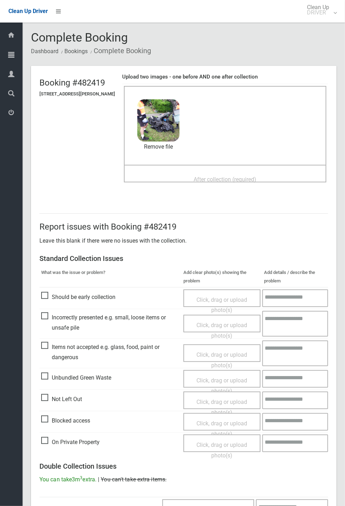
click at [222, 177] on span "After collection (required)" at bounding box center [225, 179] width 63 height 7
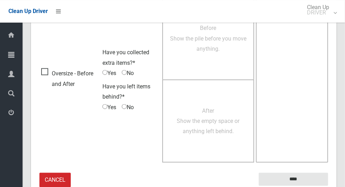
scroll to position [576, 0]
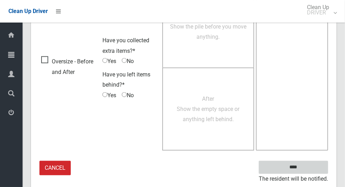
click at [310, 168] on input "****" at bounding box center [293, 167] width 69 height 13
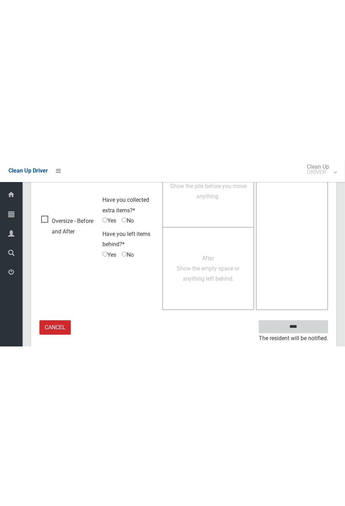
scroll to position [277, 0]
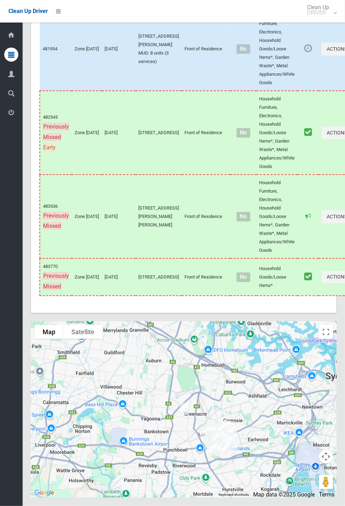
scroll to position [2972, 0]
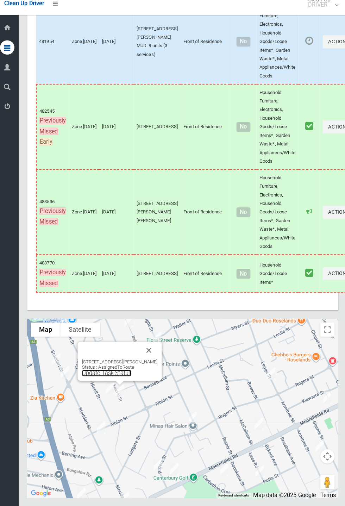
click at [111, 378] on link "Update Task Status" at bounding box center [109, 375] width 49 height 7
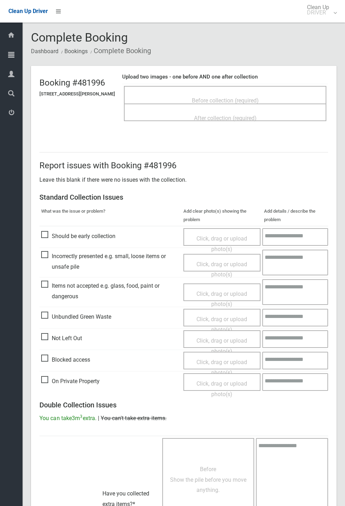
click at [207, 94] on div "Before collection (required)" at bounding box center [225, 100] width 187 height 13
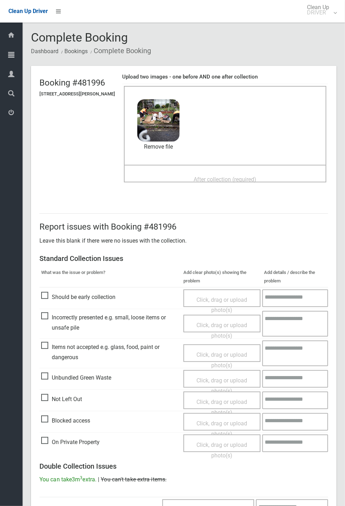
click at [208, 176] on span "After collection (required)" at bounding box center [225, 179] width 63 height 7
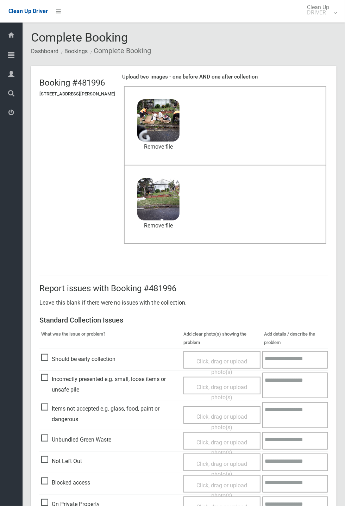
scroll to position [244, 0]
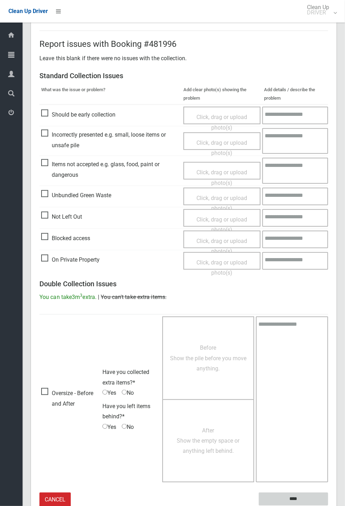
click at [328, 506] on input "****" at bounding box center [293, 499] width 69 height 13
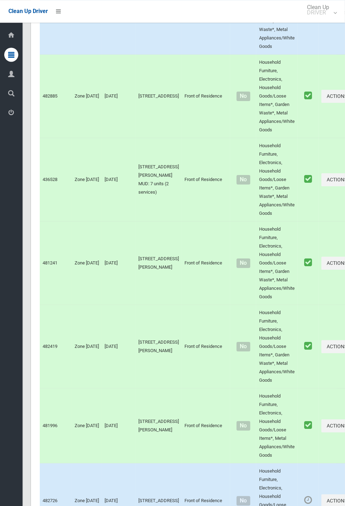
scroll to position [2974, 0]
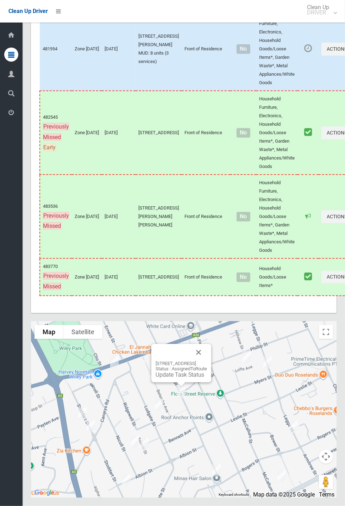
click at [207, 361] on button "Close" at bounding box center [198, 352] width 17 height 17
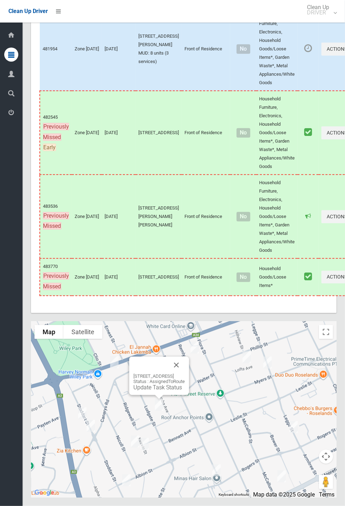
click at [185, 374] on button "Close" at bounding box center [176, 365] width 17 height 17
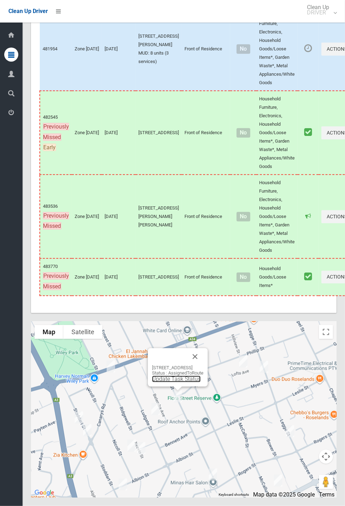
click at [171, 382] on link "Update Task Status" at bounding box center [176, 379] width 49 height 7
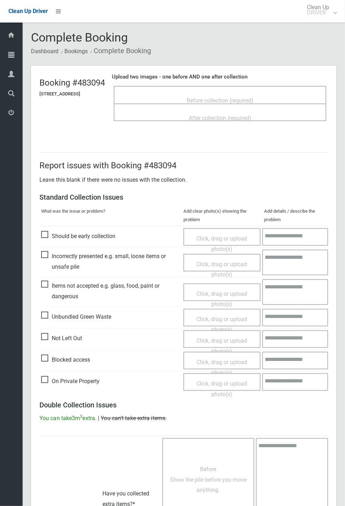
click at [220, 98] on span "Before collection (required)" at bounding box center [220, 100] width 67 height 7
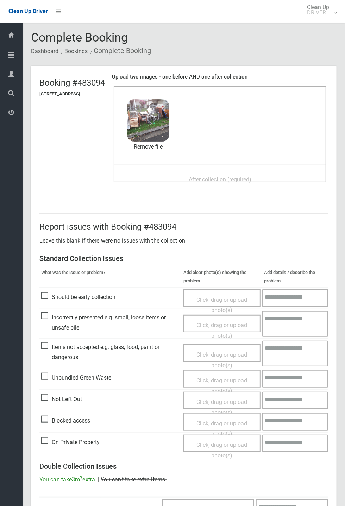
click at [226, 176] on span "After collection (required)" at bounding box center [220, 179] width 63 height 7
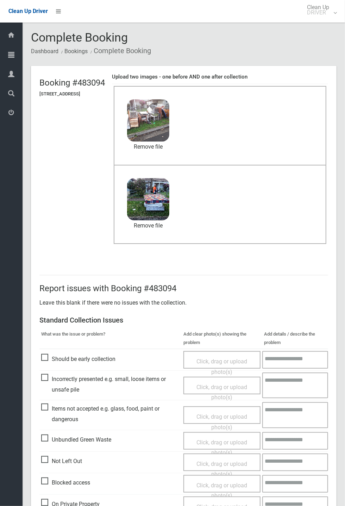
scroll to position [244, 0]
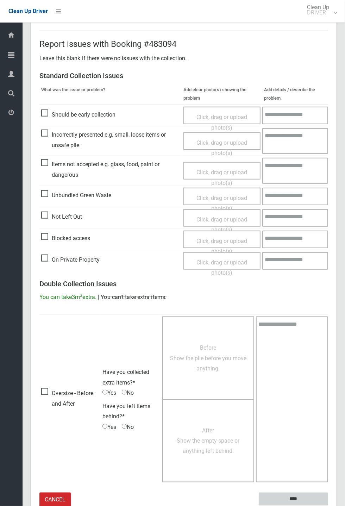
click at [293, 497] on input "****" at bounding box center [293, 499] width 69 height 13
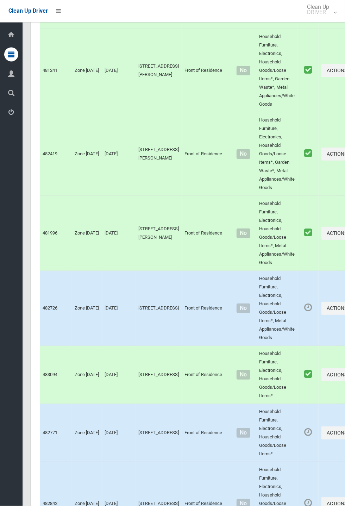
scroll to position [2974, 0]
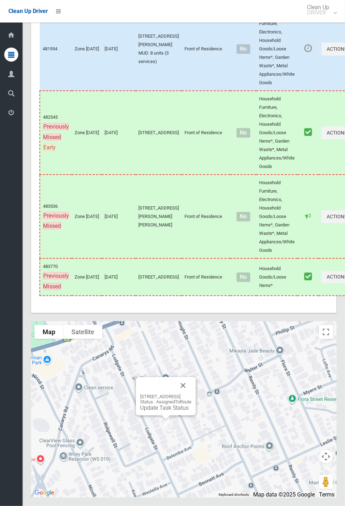
click at [192, 394] on button "Close" at bounding box center [183, 385] width 17 height 17
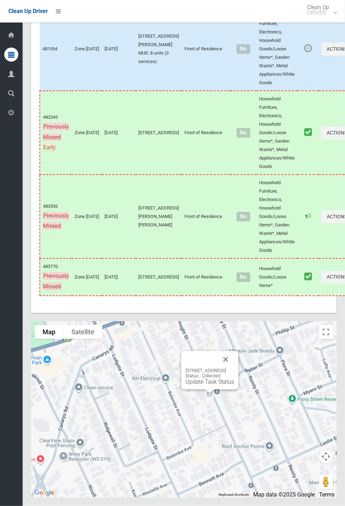
click at [234, 368] on button "Close" at bounding box center [225, 359] width 17 height 17
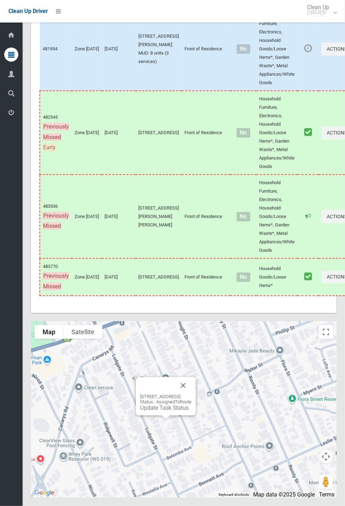
click at [192, 411] on div "44 Ludgate Street, ROSELANDS NSW 2196 Status : AssignedToRoute Update Task Stat…" at bounding box center [165, 402] width 51 height 17
click at [192, 394] on button "Close" at bounding box center [183, 385] width 17 height 17
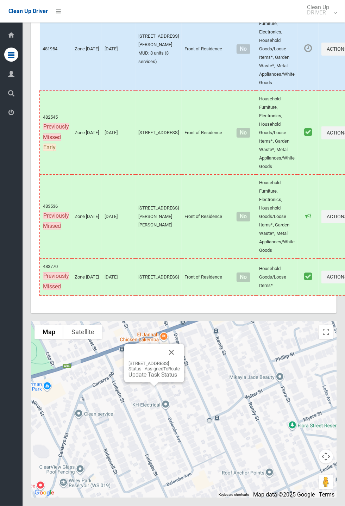
scroll to position [2972, 0]
click at [180, 361] on button "Close" at bounding box center [171, 352] width 17 height 17
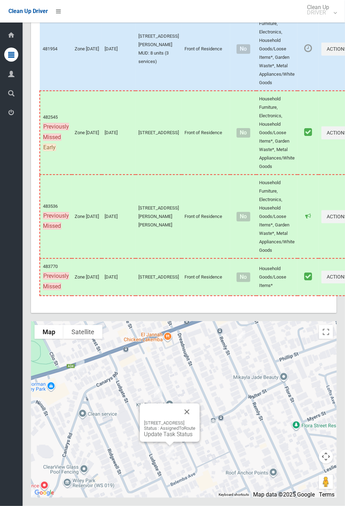
click at [157, 438] on link "Update Task Status" at bounding box center [168, 434] width 49 height 7
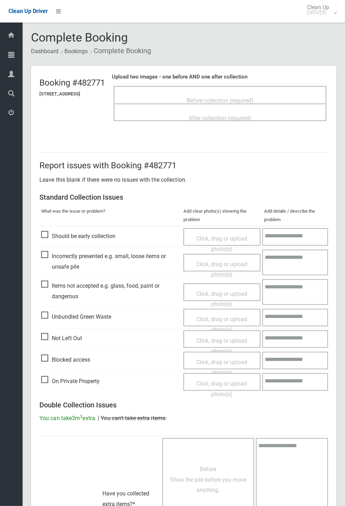
click at [240, 97] on span "Before collection (required)" at bounding box center [220, 100] width 67 height 7
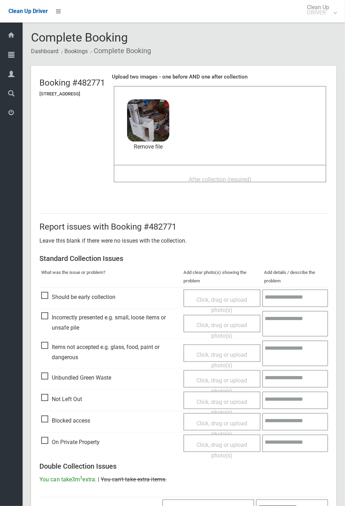
click at [218, 176] on span "After collection (required)" at bounding box center [220, 179] width 63 height 7
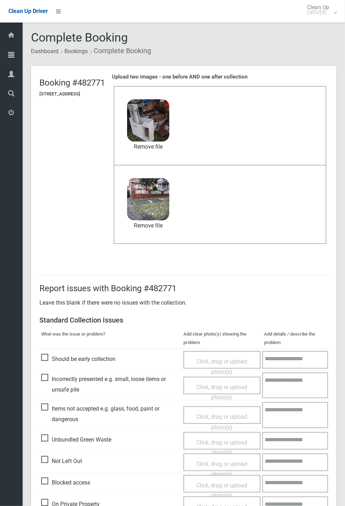
scroll to position [244, 0]
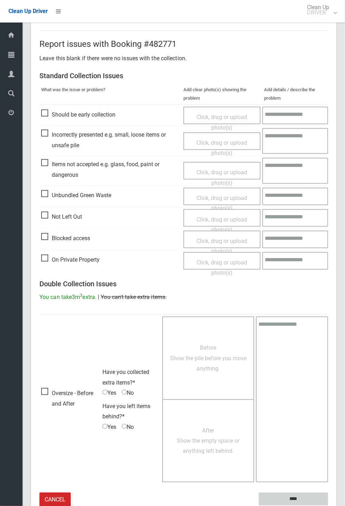
click at [328, 506] on input "****" at bounding box center [293, 499] width 69 height 13
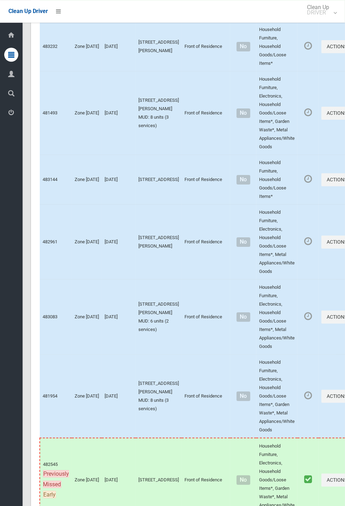
scroll to position [2974, 0]
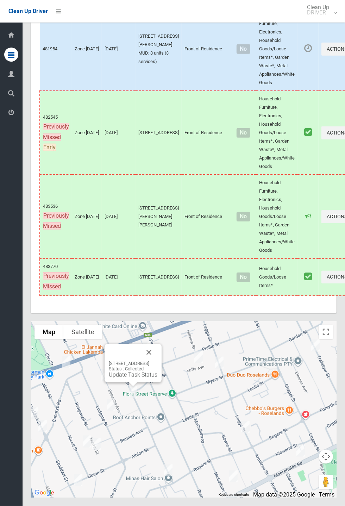
click at [157, 361] on button "Close" at bounding box center [149, 352] width 17 height 17
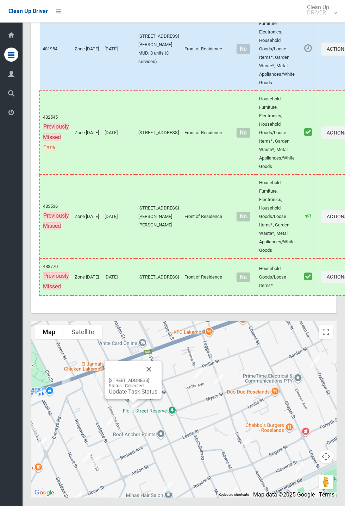
click at [157, 378] on button "Close" at bounding box center [149, 369] width 17 height 17
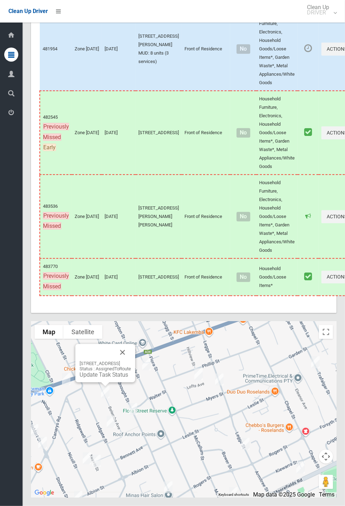
click at [102, 378] on link "Update Task Status" at bounding box center [104, 375] width 49 height 7
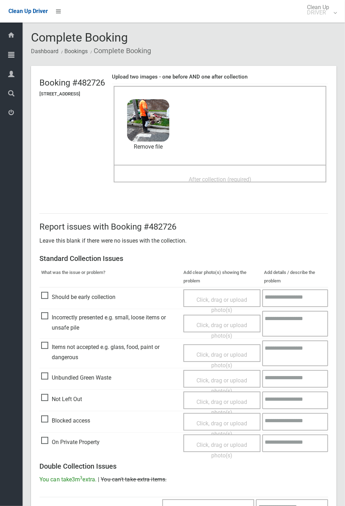
click at [224, 176] on span "After collection (required)" at bounding box center [220, 179] width 63 height 7
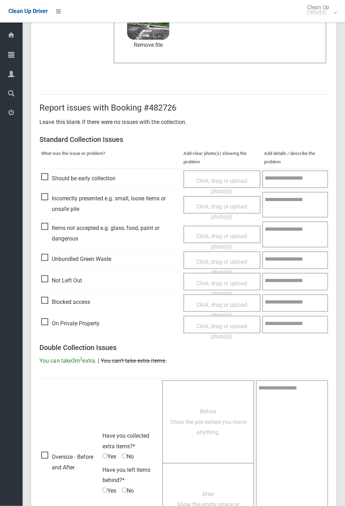
scroll to position [244, 0]
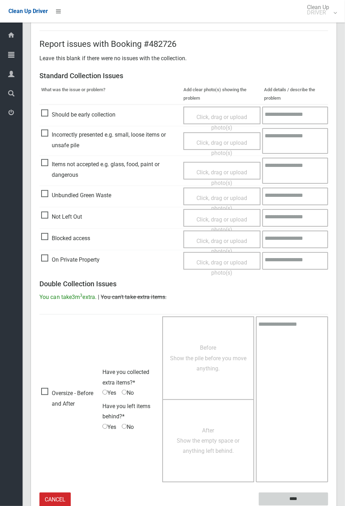
click at [294, 497] on input "****" at bounding box center [293, 499] width 69 height 13
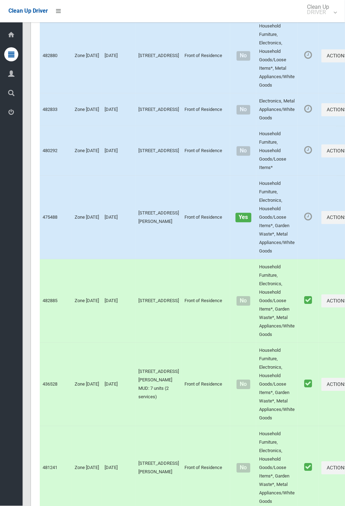
scroll to position [2974, 0]
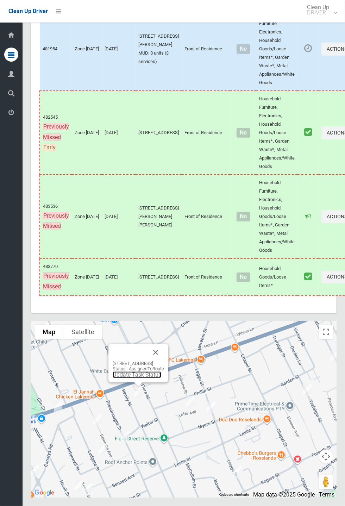
click at [130, 378] on link "Update Task Status" at bounding box center [137, 375] width 49 height 7
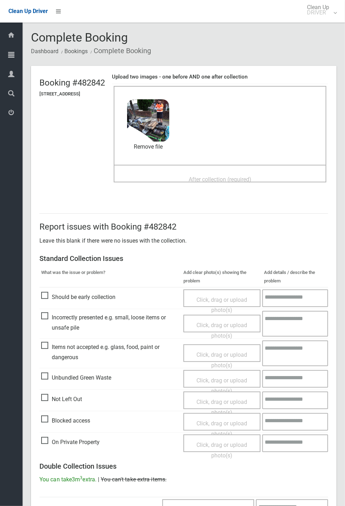
click at [202, 176] on span "After collection (required)" at bounding box center [220, 179] width 63 height 7
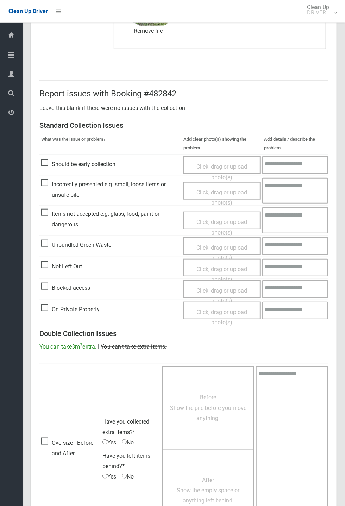
scroll to position [244, 0]
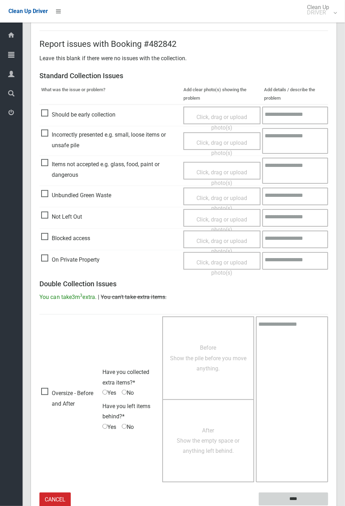
click at [289, 498] on input "****" at bounding box center [293, 499] width 69 height 13
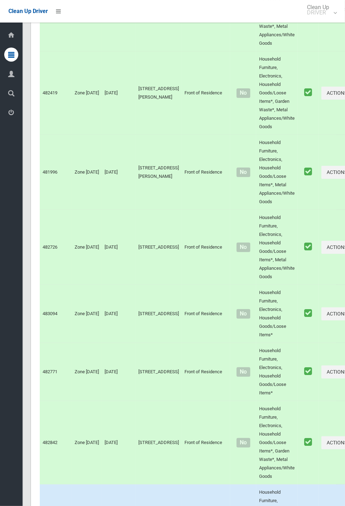
scroll to position [2974, 0]
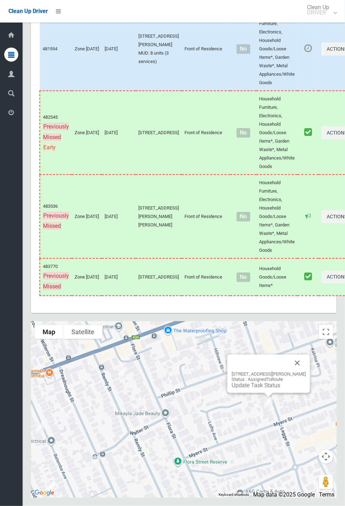
click at [301, 372] on button "Close" at bounding box center [297, 363] width 17 height 17
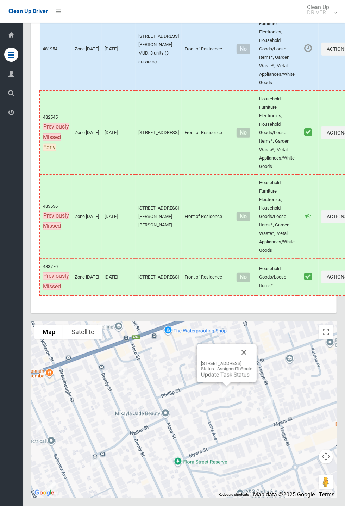
click at [221, 378] on link "Update Task Status" at bounding box center [225, 375] width 49 height 7
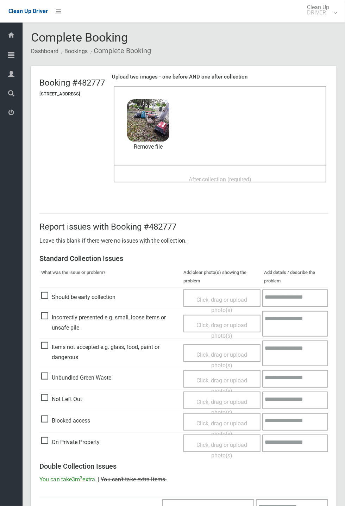
click at [216, 176] on span "After collection (required)" at bounding box center [220, 179] width 63 height 7
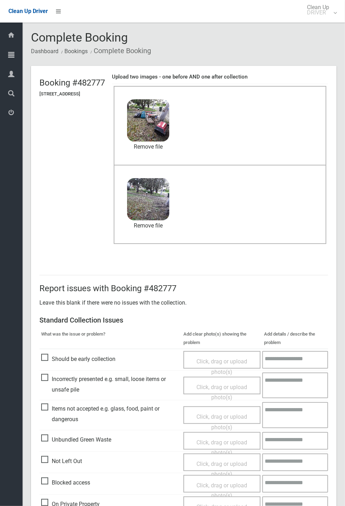
scroll to position [244, 0]
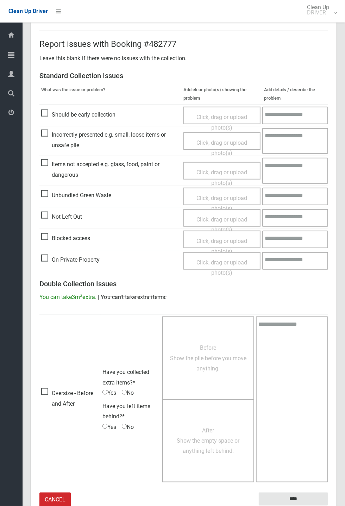
click at [293, 506] on small "The resident will be notified." at bounding box center [293, 511] width 69 height 11
click at [308, 506] on small "The resident will be notified." at bounding box center [293, 511] width 69 height 11
click at [328, 506] on input "****" at bounding box center [293, 499] width 69 height 13
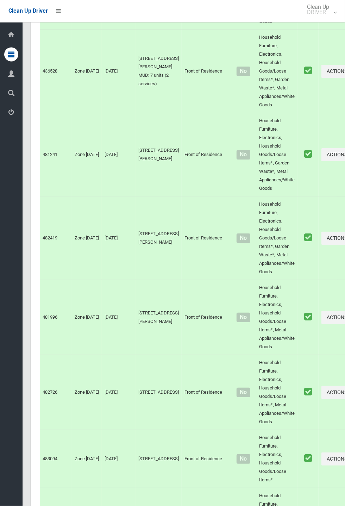
scroll to position [2974, 0]
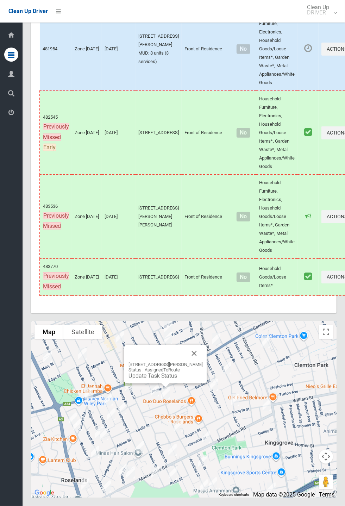
click at [163, 379] on link "Update Task Status" at bounding box center [153, 376] width 49 height 7
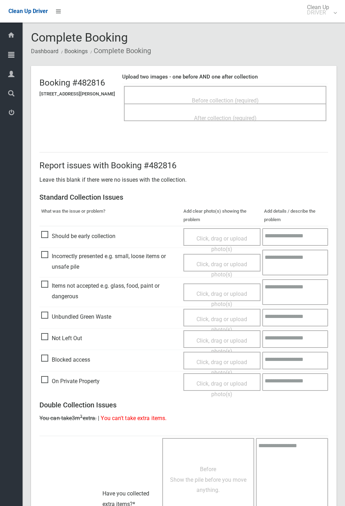
click at [219, 97] on span "Before collection (required)" at bounding box center [225, 100] width 67 height 7
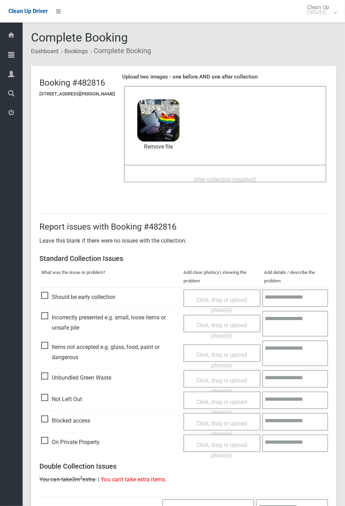
click at [219, 176] on span "After collection (required)" at bounding box center [225, 179] width 63 height 7
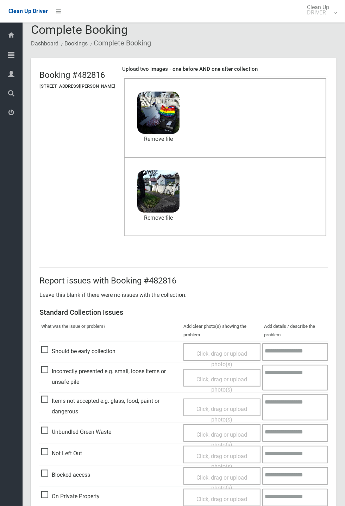
scroll to position [244, 0]
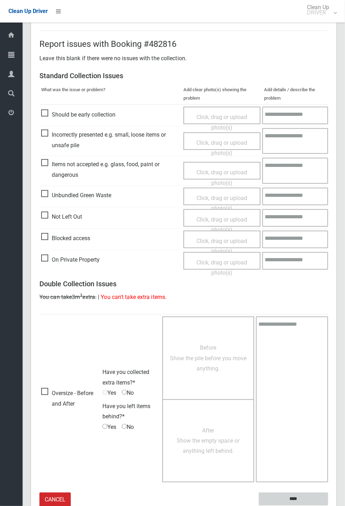
click at [288, 498] on input "****" at bounding box center [293, 499] width 69 height 13
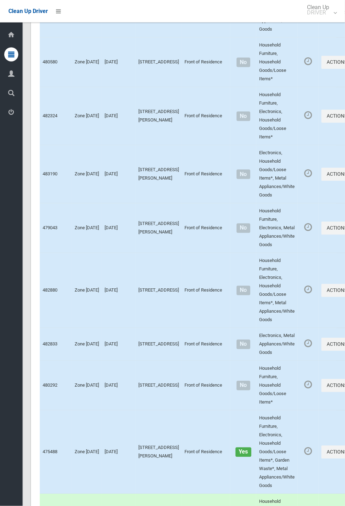
scroll to position [2974, 0]
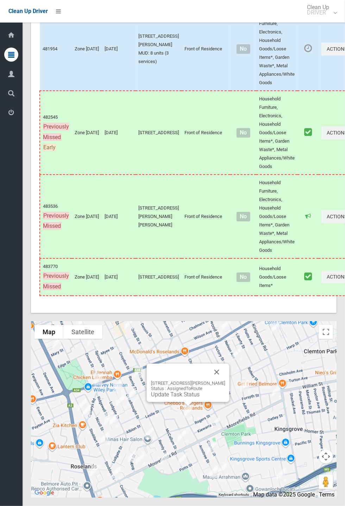
click at [225, 381] on button "Close" at bounding box center [216, 372] width 17 height 17
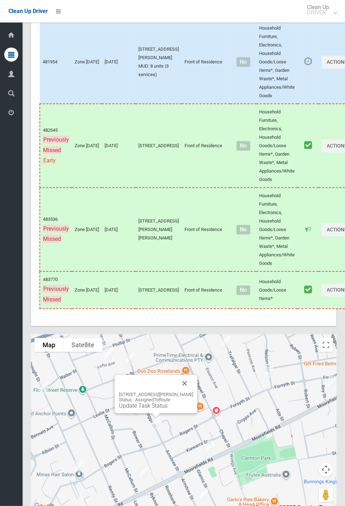
scroll to position [2952, 0]
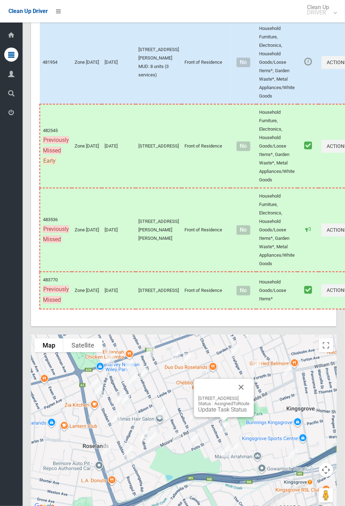
click at [250, 396] on button "Close" at bounding box center [241, 387] width 17 height 17
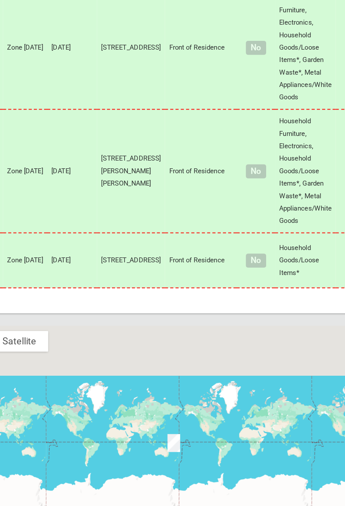
scroll to position [2974, 0]
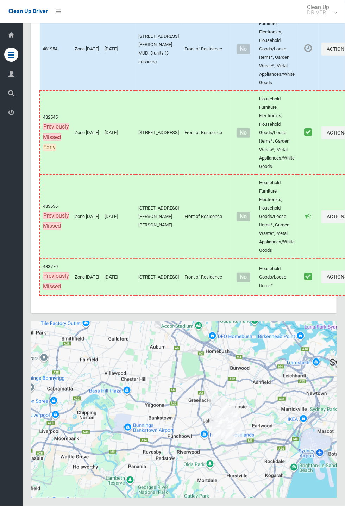
scroll to position [2974, 0]
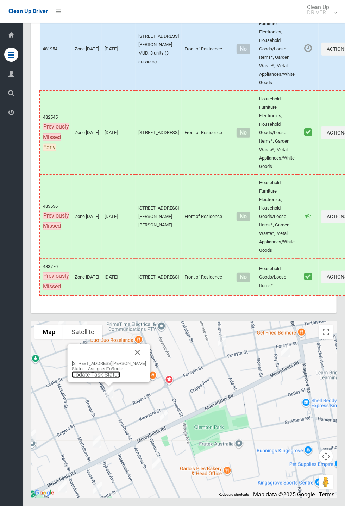
click at [110, 378] on link "Update Task Status" at bounding box center [96, 375] width 49 height 7
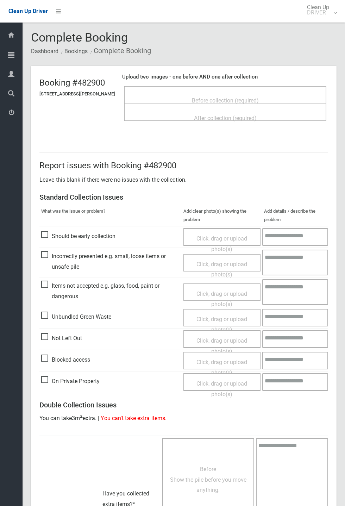
click at [235, 97] on span "Before collection (required)" at bounding box center [225, 100] width 67 height 7
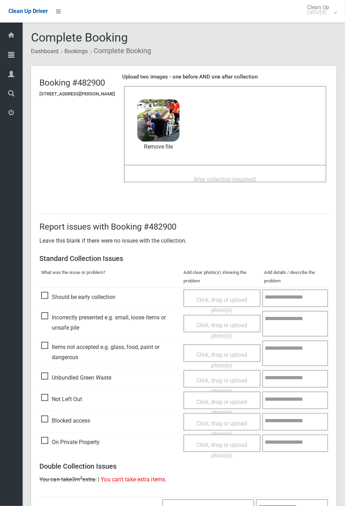
click at [211, 176] on span "After collection (required)" at bounding box center [225, 179] width 63 height 7
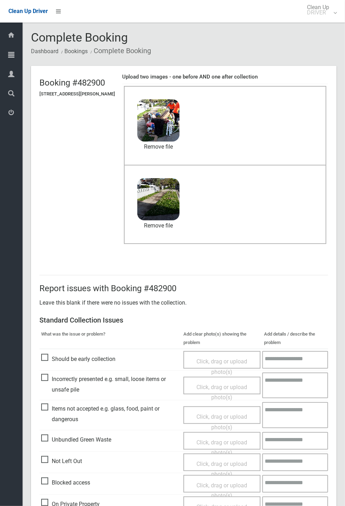
scroll to position [244, 0]
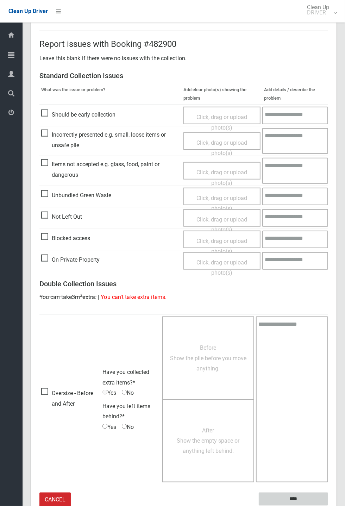
click at [293, 496] on input "****" at bounding box center [293, 499] width 69 height 13
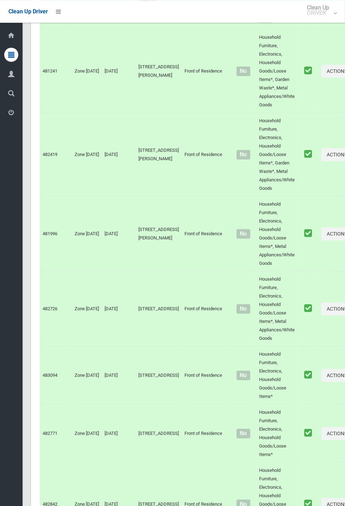
scroll to position [2974, 0]
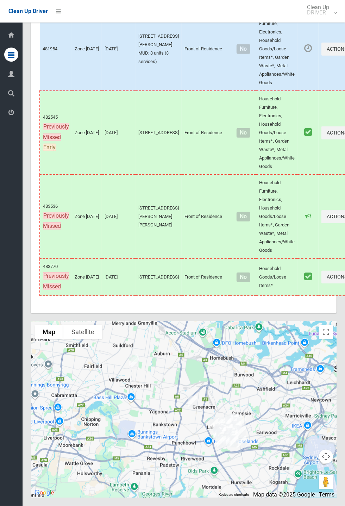
click at [280, 449] on div at bounding box center [184, 410] width 306 height 176
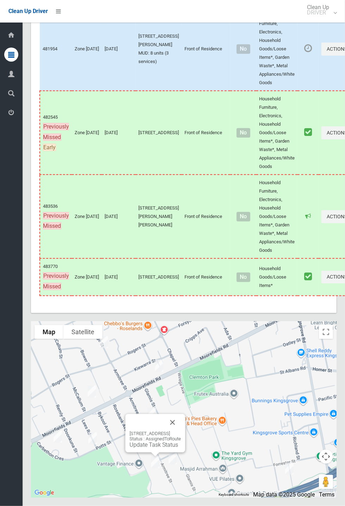
click at [181, 431] on button "Close" at bounding box center [172, 422] width 17 height 17
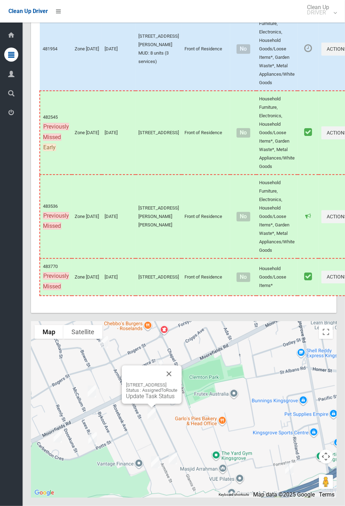
click at [177, 382] on button "Close" at bounding box center [169, 374] width 17 height 17
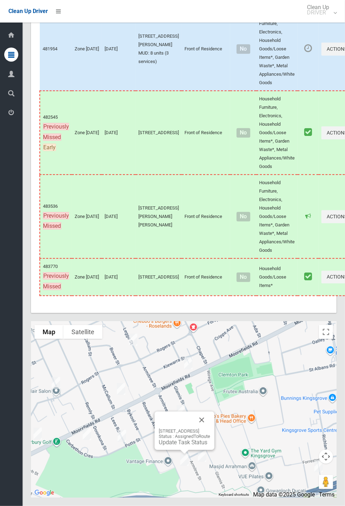
click at [210, 429] on button "Close" at bounding box center [201, 420] width 17 height 17
click at [228, 425] on button "Close" at bounding box center [219, 416] width 17 height 17
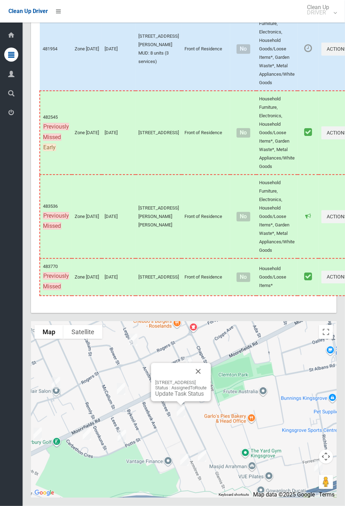
click at [174, 397] on link "Update Task Status" at bounding box center [179, 394] width 49 height 7
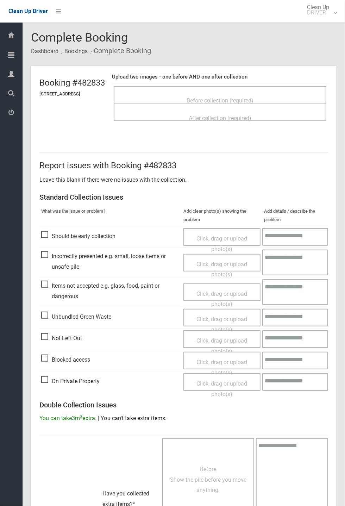
click at [212, 97] on span "Before collection (required)" at bounding box center [220, 100] width 67 height 7
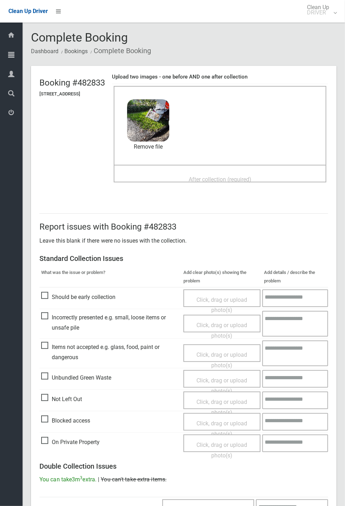
click at [239, 176] on span "After collection (required)" at bounding box center [220, 179] width 63 height 7
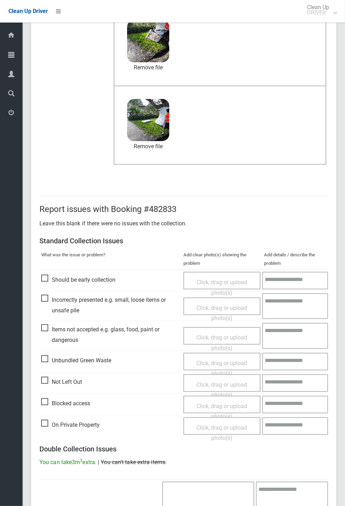
scroll to position [244, 0]
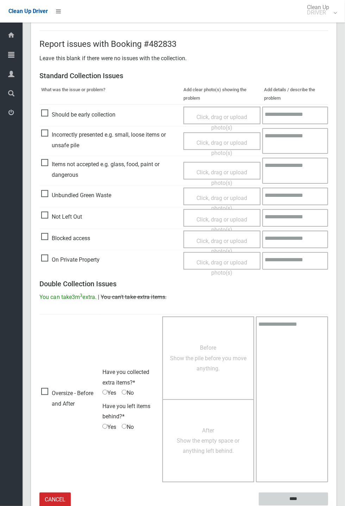
click at [328, 506] on input "****" at bounding box center [293, 499] width 69 height 13
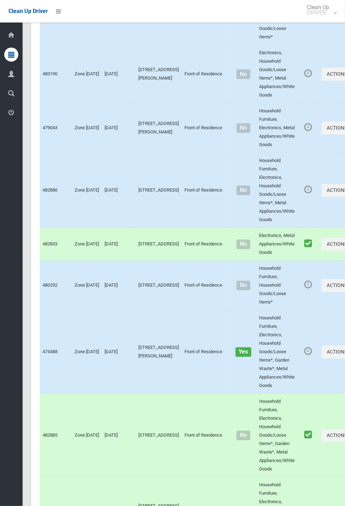
scroll to position [2974, 0]
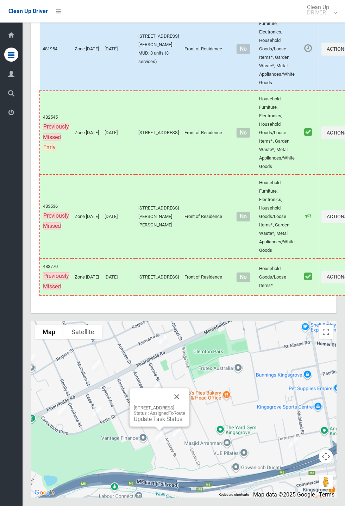
click at [185, 405] on button "Close" at bounding box center [176, 396] width 17 height 17
click at [173, 419] on link "Update Task Status" at bounding box center [175, 415] width 49 height 7
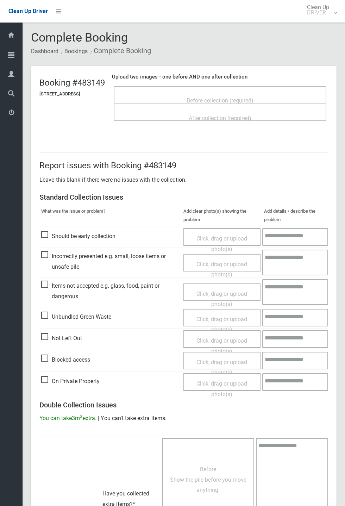
click at [239, 97] on span "Before collection (required)" at bounding box center [220, 100] width 67 height 7
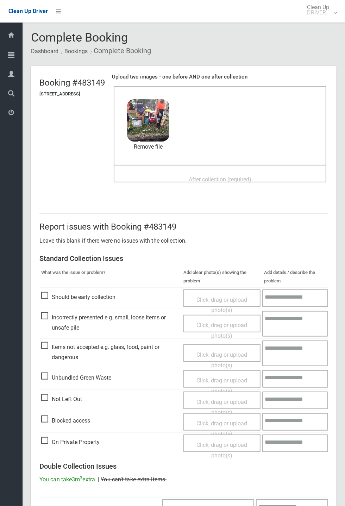
click at [228, 182] on span "After collection (required)" at bounding box center [220, 179] width 63 height 7
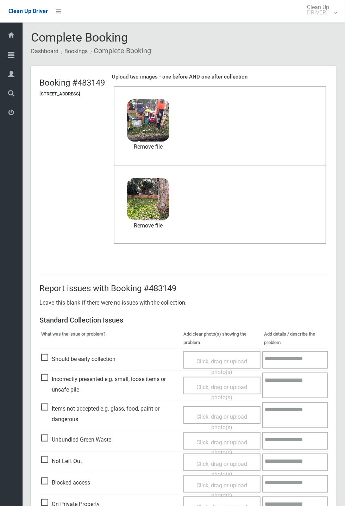
scroll to position [244, 0]
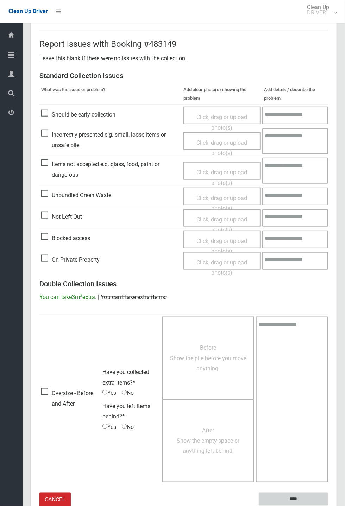
click at [328, 506] on input "****" at bounding box center [293, 499] width 69 height 13
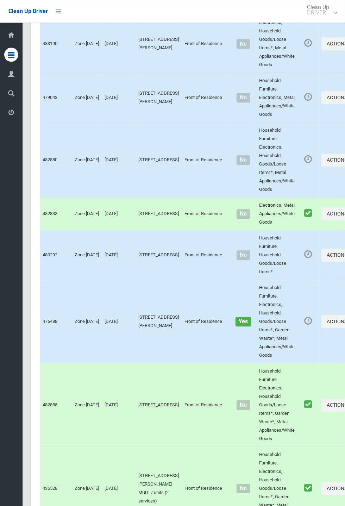
scroll to position [2974, 0]
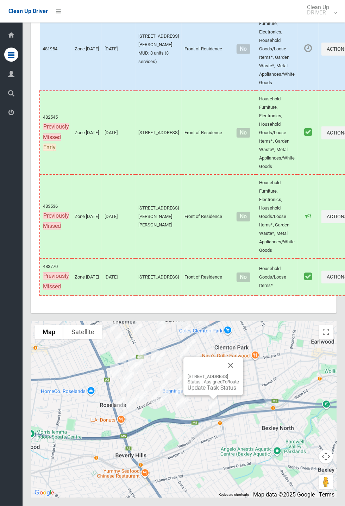
click at [239, 374] on button "Close" at bounding box center [230, 365] width 17 height 17
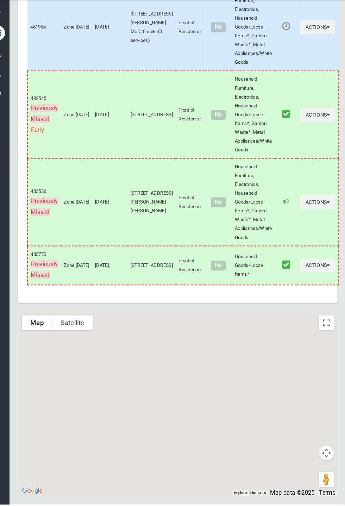
scroll to position [2899, 0]
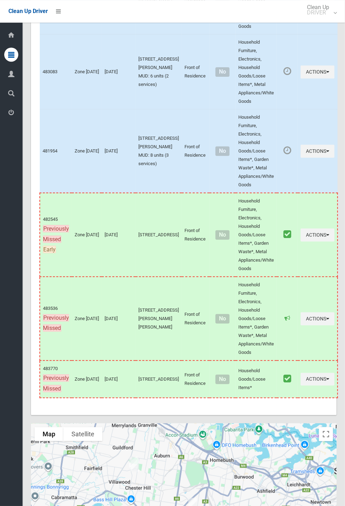
scroll to position [2899, 0]
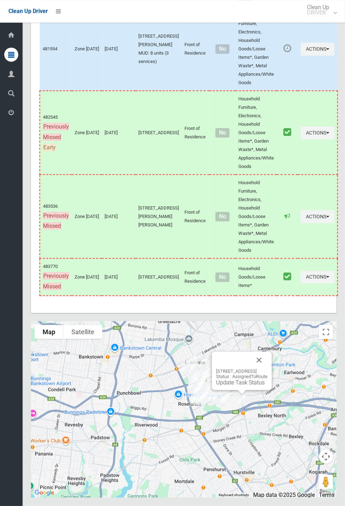
click at [268, 369] on button "Close" at bounding box center [259, 360] width 17 height 17
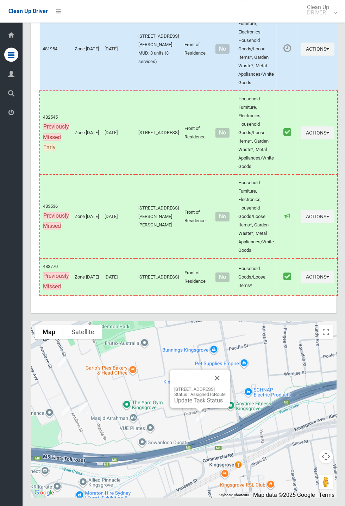
click at [201, 404] on link "Update Task Status" at bounding box center [198, 400] width 49 height 7
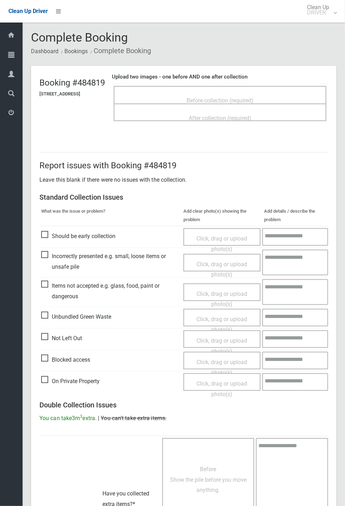
click at [212, 97] on span "Before collection (required)" at bounding box center [220, 100] width 67 height 7
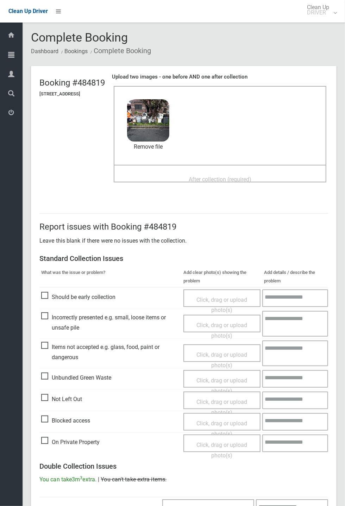
click at [202, 173] on div "After collection (required)" at bounding box center [219, 179] width 197 height 13
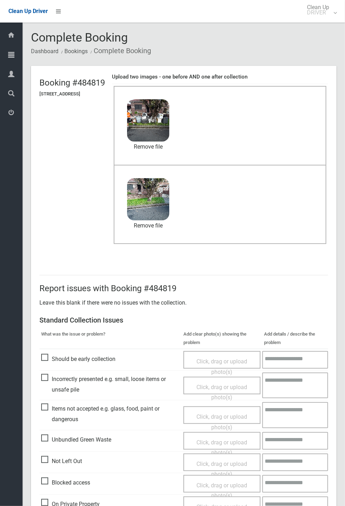
scroll to position [244, 0]
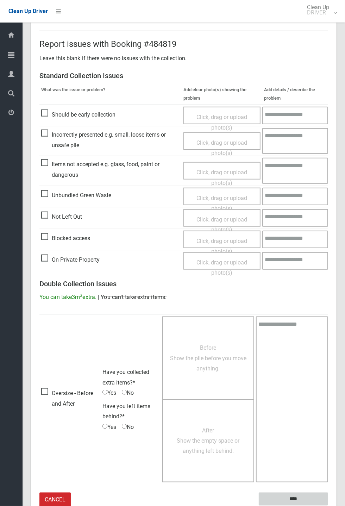
click at [328, 506] on input "****" at bounding box center [293, 499] width 69 height 13
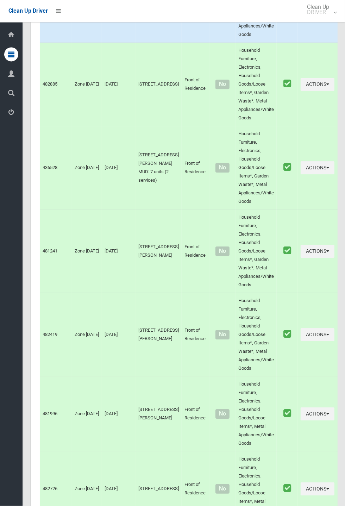
scroll to position [2899, 0]
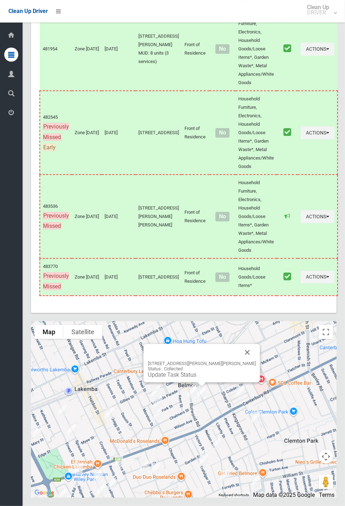
click at [241, 361] on button "Close" at bounding box center [247, 352] width 17 height 17
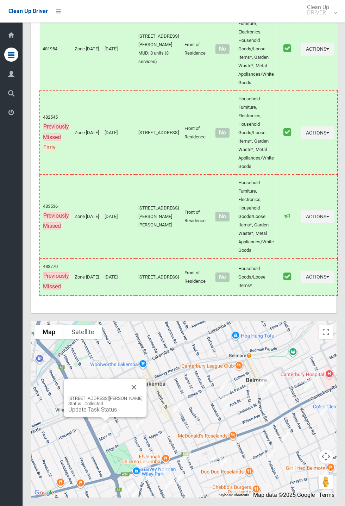
click at [145, 417] on div "[STREET_ADDRESS][PERSON_NAME] Status : Collected Update Task Status" at bounding box center [105, 398] width 83 height 38
click at [140, 396] on button "Close" at bounding box center [134, 387] width 17 height 17
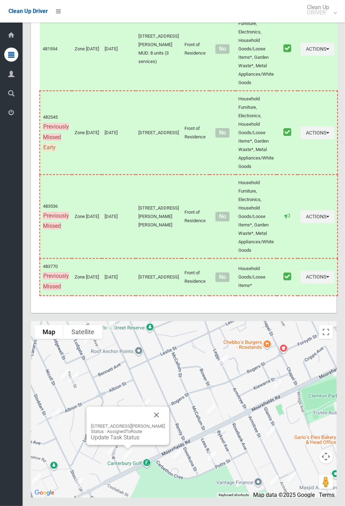
click at [169, 445] on div "[STREET_ADDRESS][PERSON_NAME] Status : AssignedToRoute Update Task Status" at bounding box center [128, 426] width 83 height 38
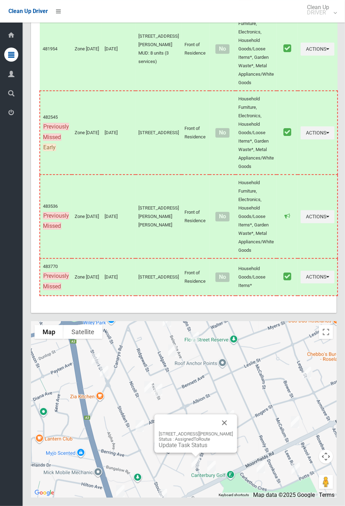
click at [233, 431] on button "Close" at bounding box center [224, 422] width 17 height 17
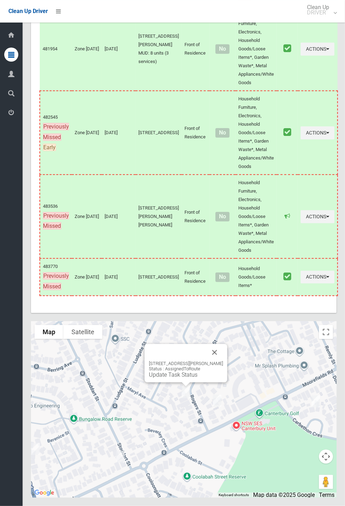
click at [220, 361] on button "Close" at bounding box center [214, 352] width 17 height 17
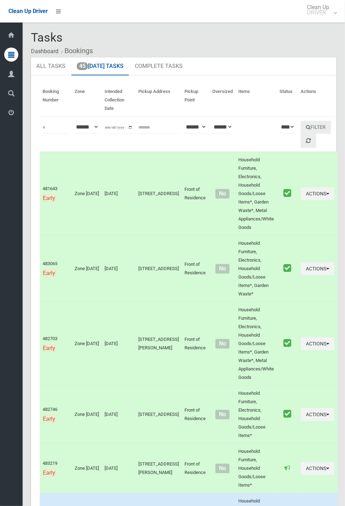
scroll to position [11, 0]
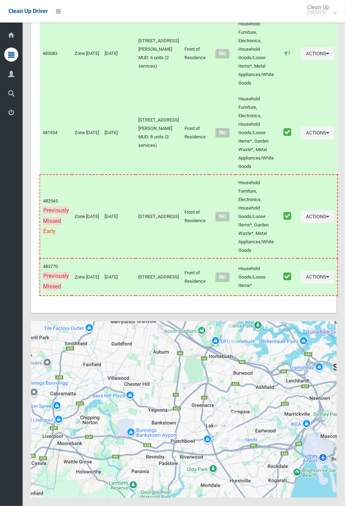
scroll to position [2815, 0]
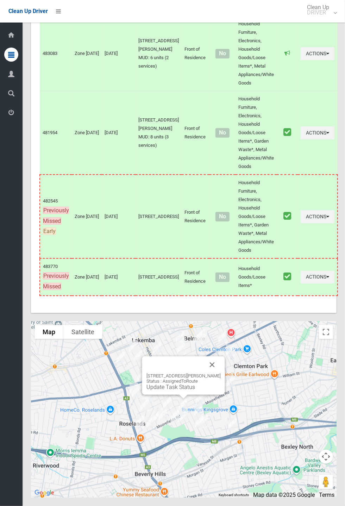
click at [221, 373] on button "Close" at bounding box center [212, 364] width 17 height 17
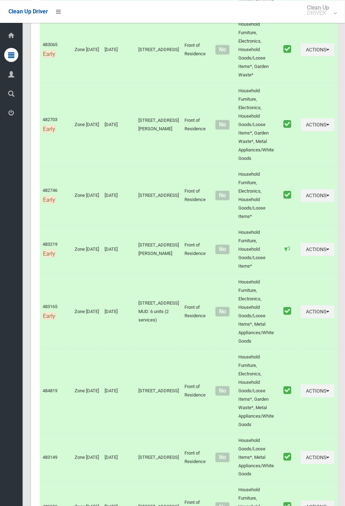
scroll to position [0, 0]
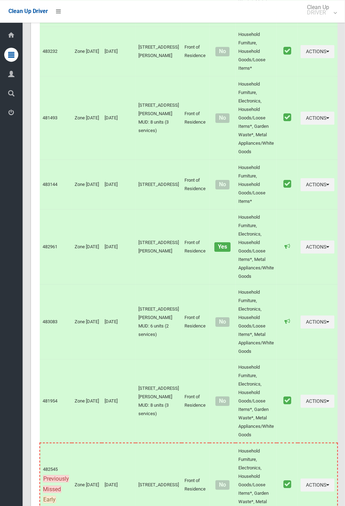
scroll to position [2815, 0]
